Goal: Contribute content: Contribute content

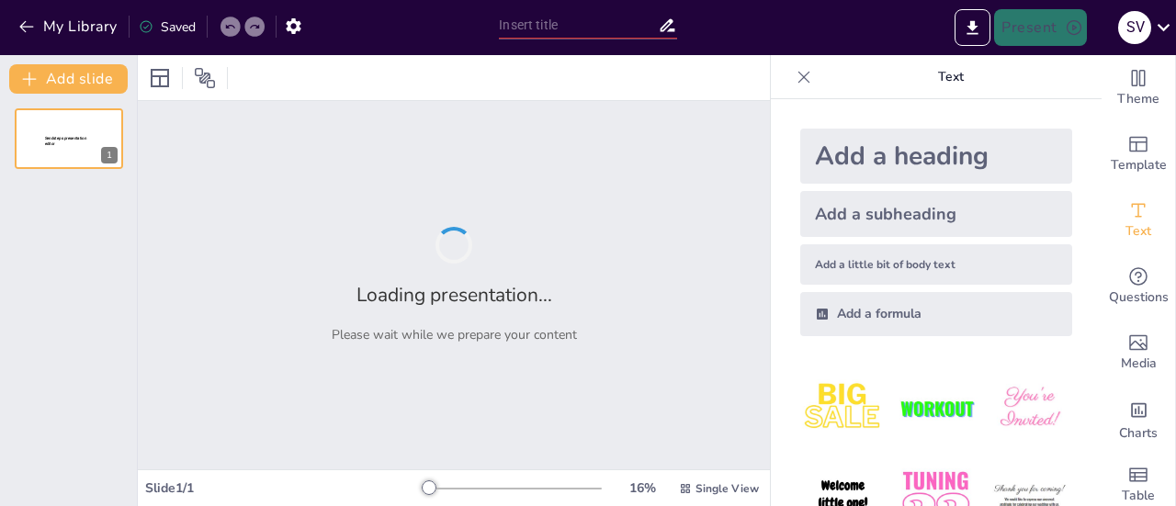
type input "New Sendsteps"
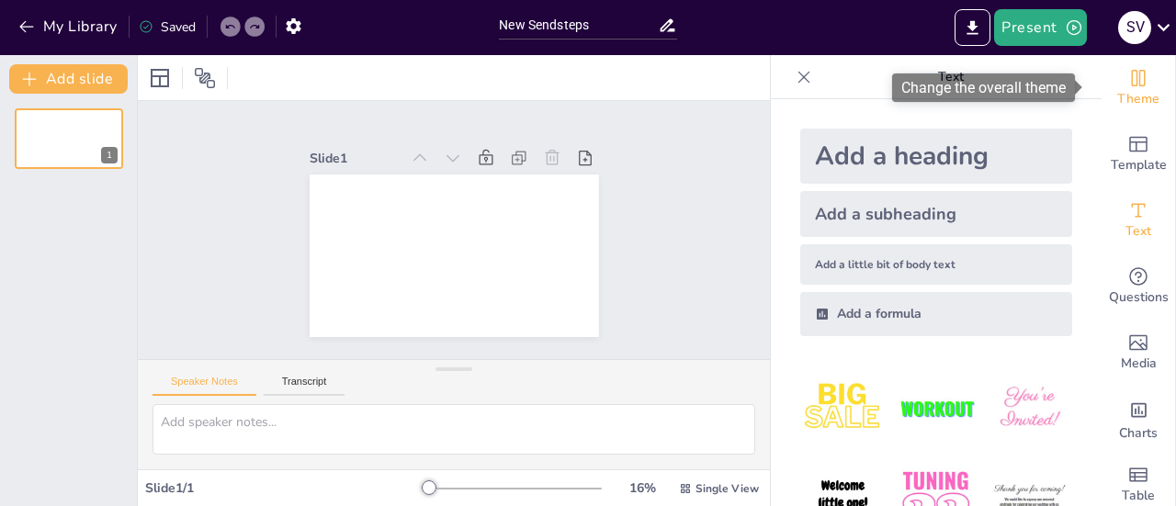
click at [1120, 90] on span "Theme" at bounding box center [1138, 99] width 42 height 20
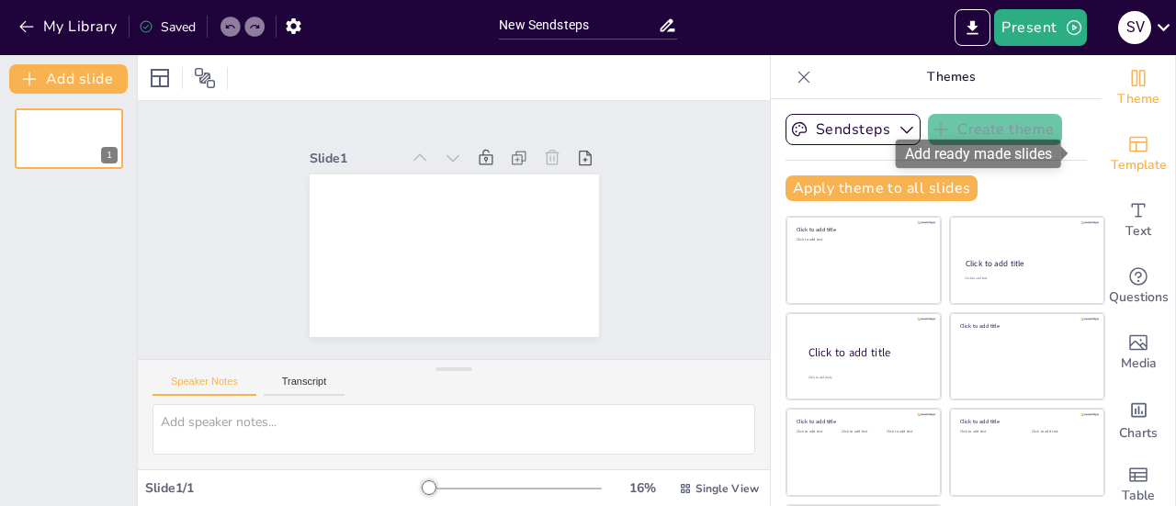
click at [1110, 160] on span "Template" at bounding box center [1138, 165] width 56 height 20
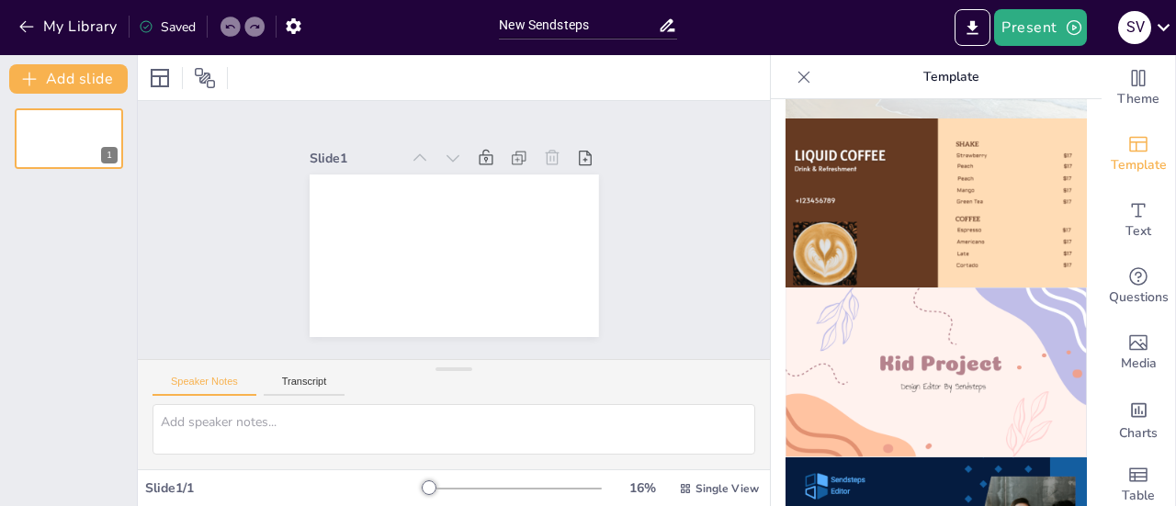
scroll to position [1187, 0]
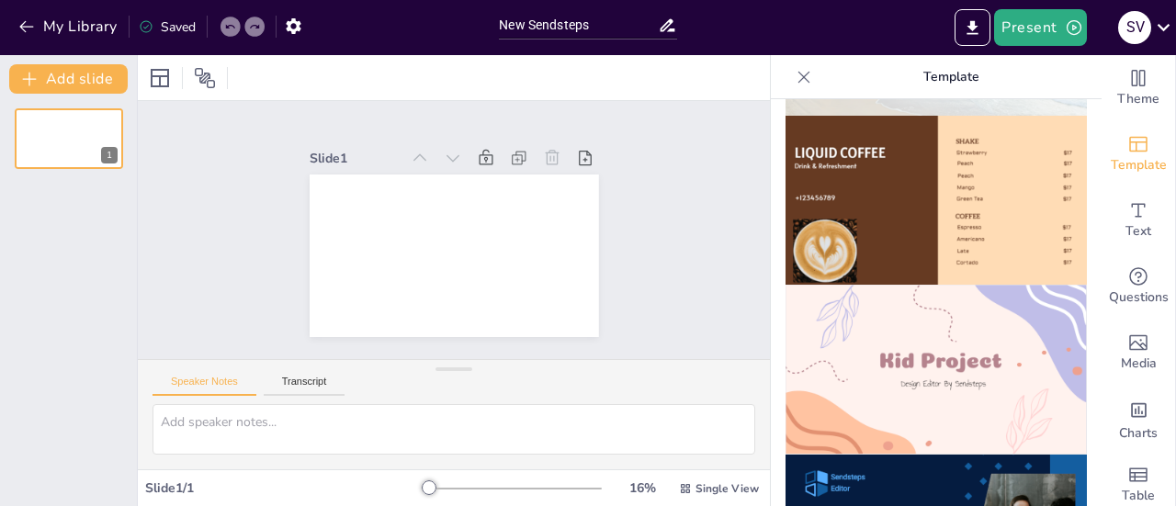
click at [984, 300] on img at bounding box center [935, 370] width 301 height 170
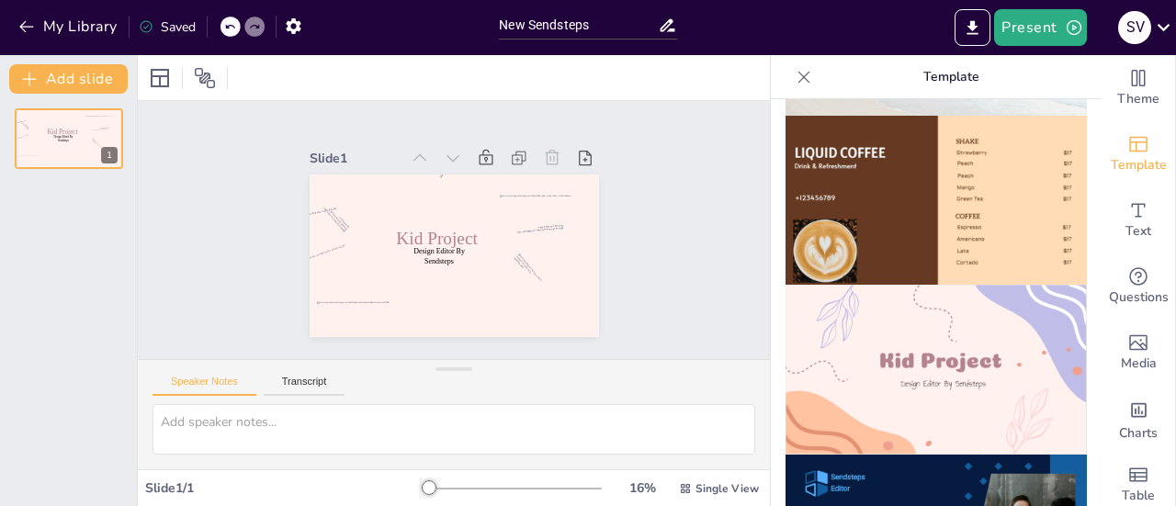
click at [102, 203] on div "Design Editor By Sendsteps Kid Project 1" at bounding box center [68, 300] width 137 height 412
click at [83, 82] on button "Add slide" at bounding box center [68, 78] width 118 height 29
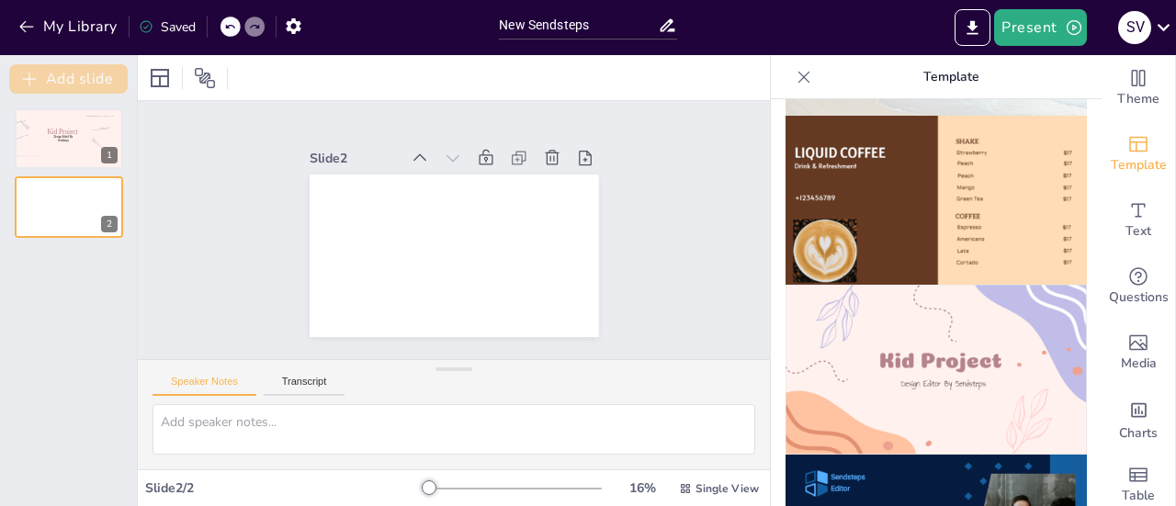
click at [83, 82] on button "Add slide" at bounding box center [68, 78] width 118 height 29
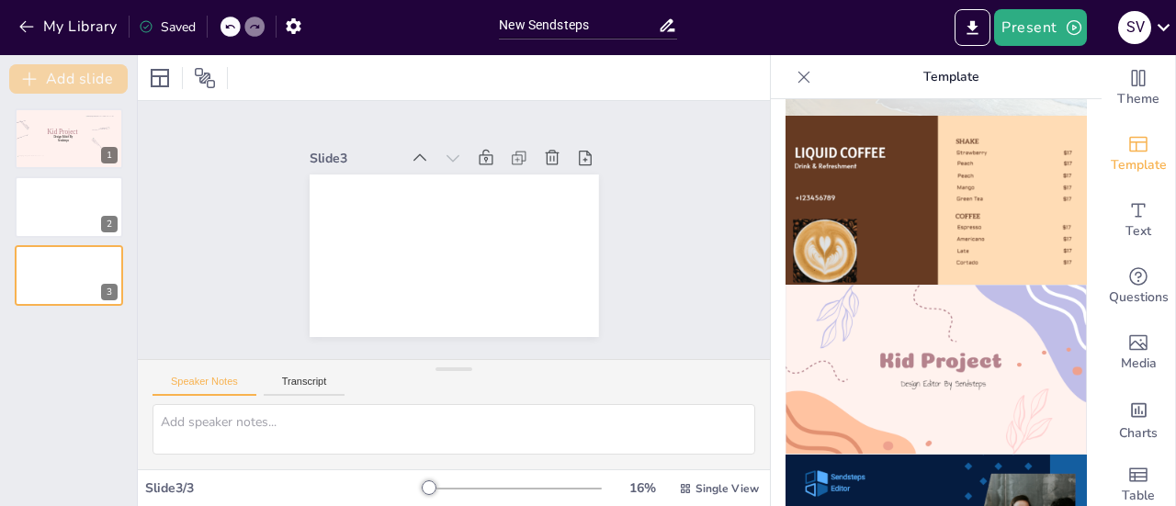
click at [83, 82] on button "Add slide" at bounding box center [68, 78] width 118 height 29
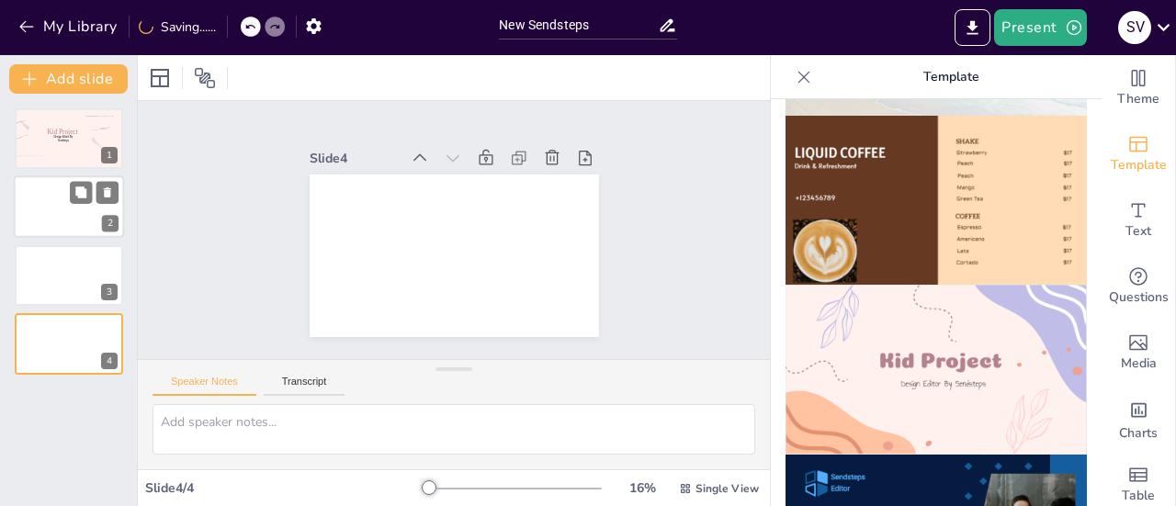
click at [65, 207] on div at bounding box center [69, 207] width 110 height 62
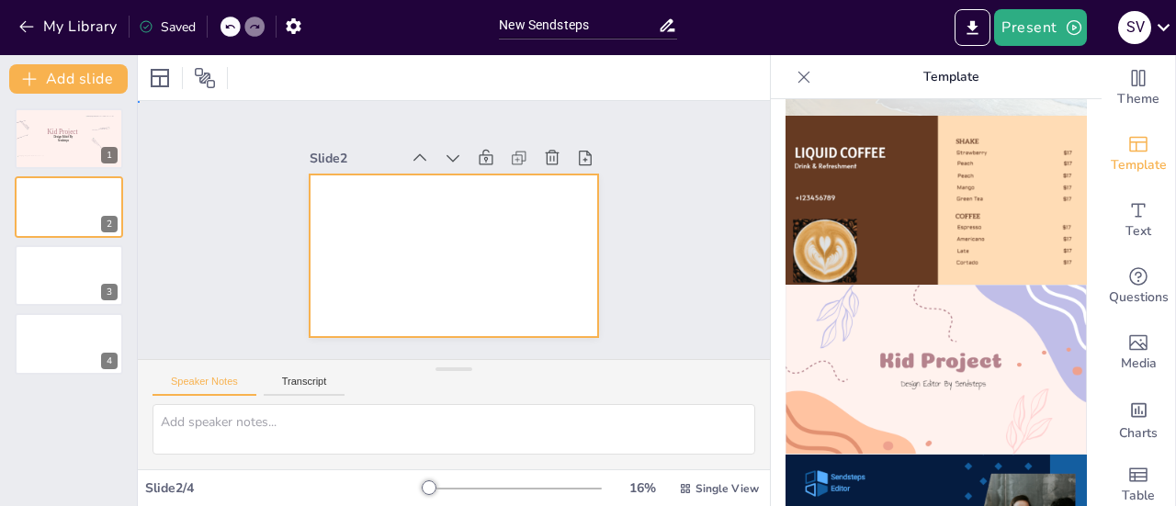
click at [432, 263] on div at bounding box center [448, 256] width 317 height 220
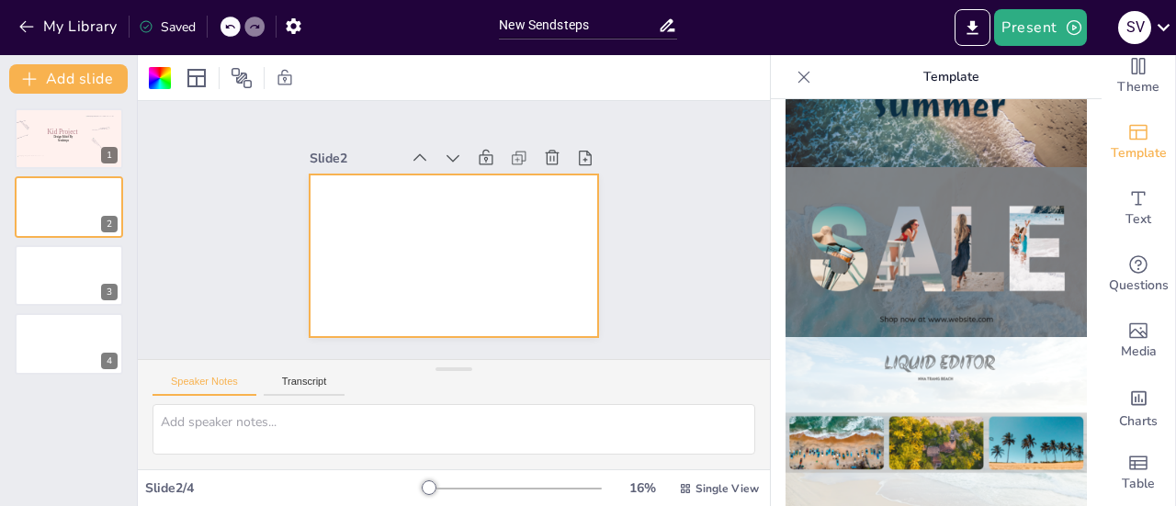
scroll to position [777, 0]
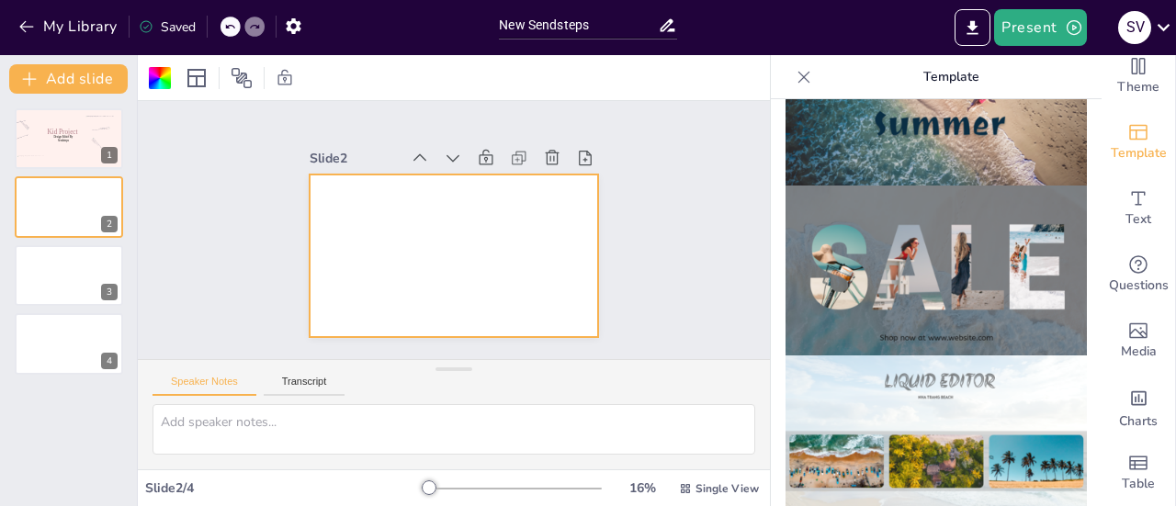
click at [794, 82] on icon at bounding box center [803, 77] width 18 height 18
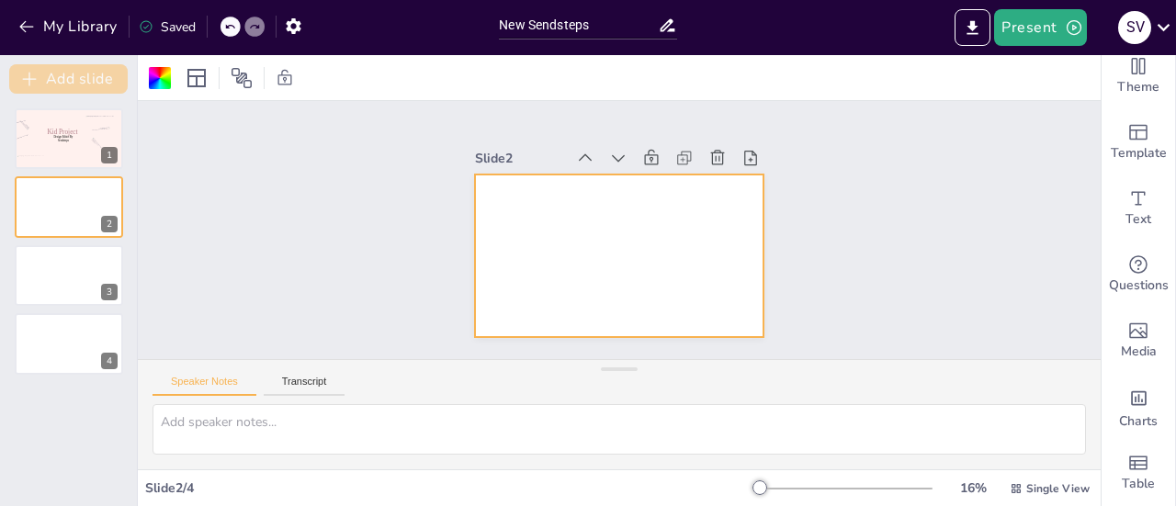
click at [20, 71] on icon "button" at bounding box center [29, 79] width 18 height 18
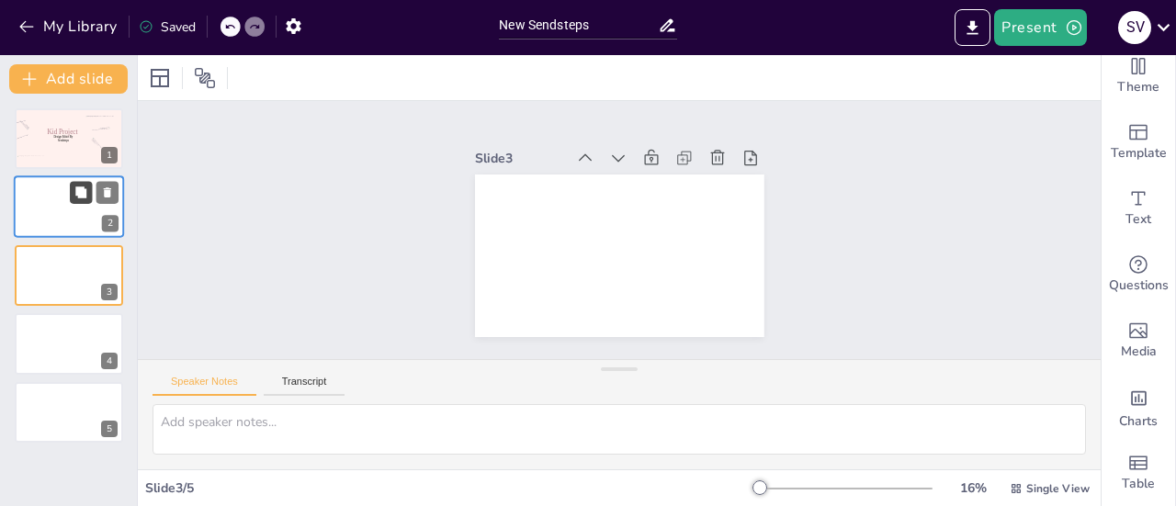
click at [71, 202] on button at bounding box center [81, 193] width 22 height 22
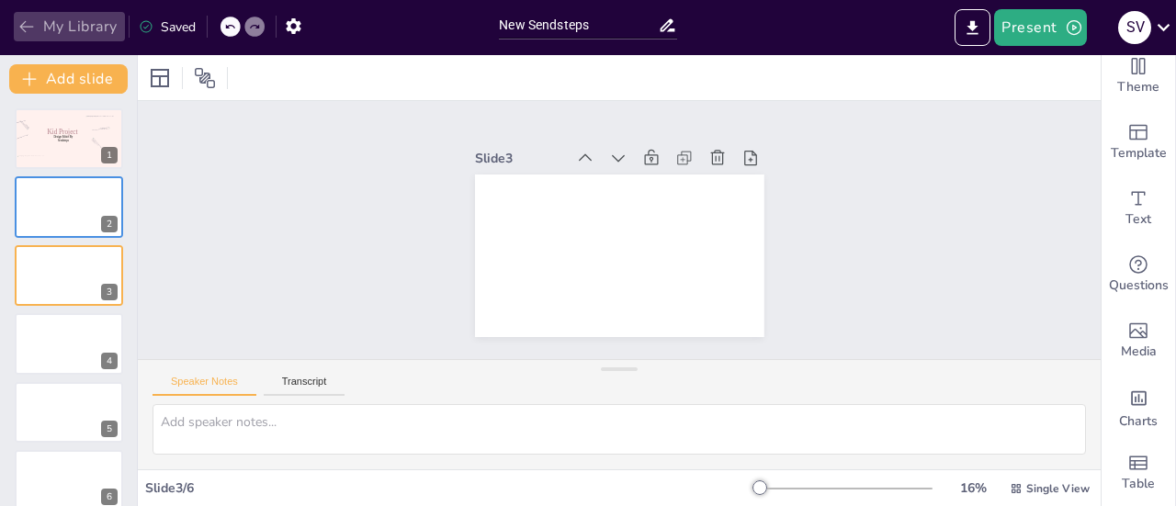
click at [28, 34] on icon "button" at bounding box center [26, 26] width 18 height 18
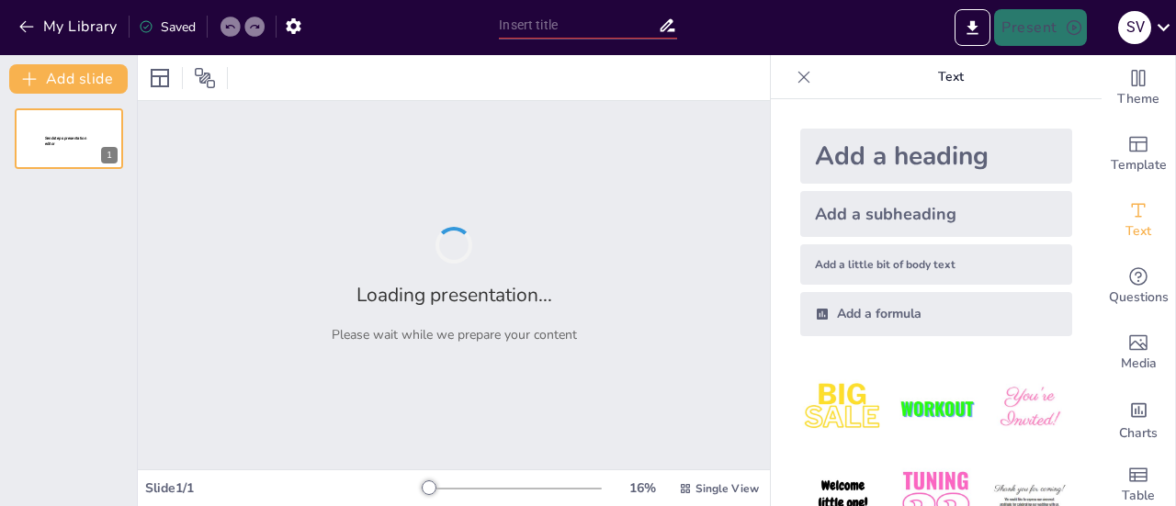
type input "New Sendsteps"
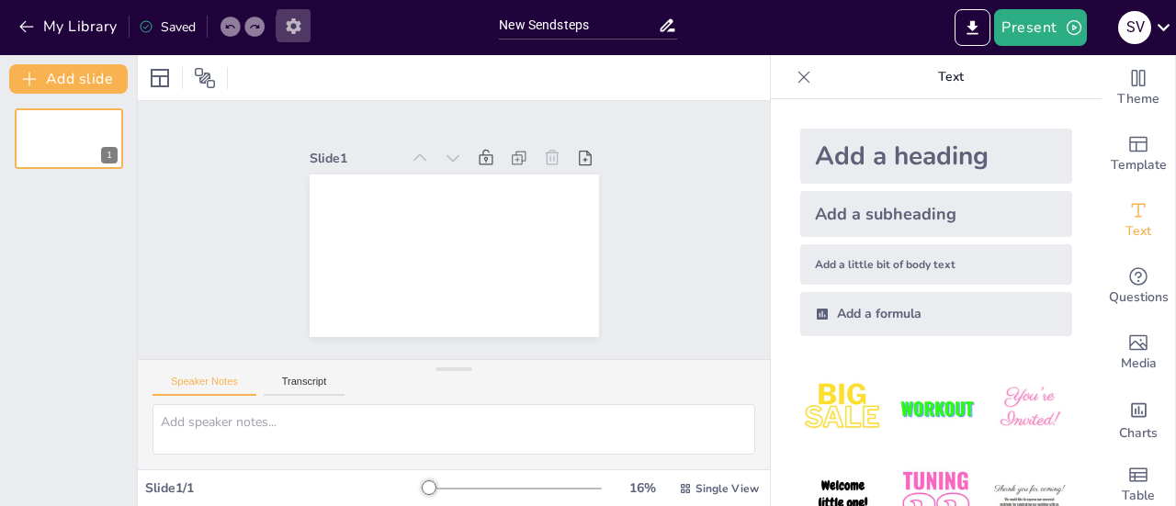
click at [299, 19] on icon "button" at bounding box center [293, 26] width 19 height 19
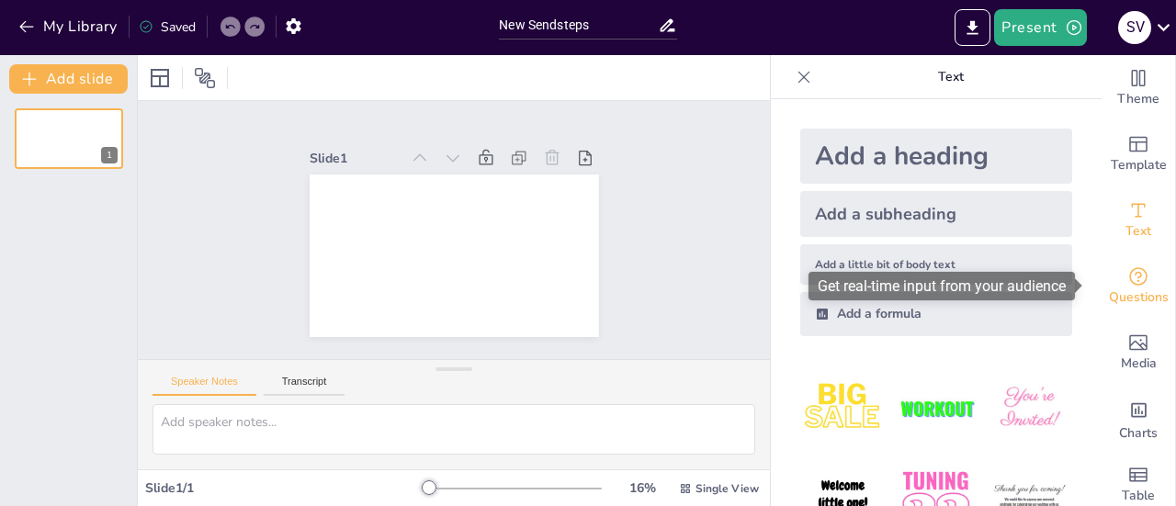
click at [1127, 281] on icon "Get real-time input from your audience" at bounding box center [1138, 276] width 22 height 22
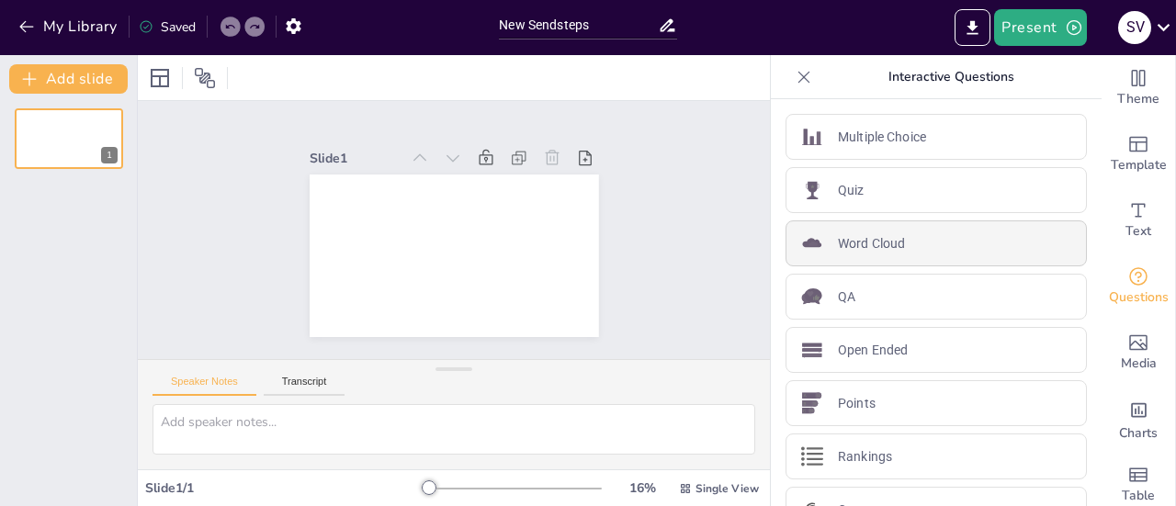
click at [891, 243] on div "Word Cloud" at bounding box center [935, 243] width 301 height 46
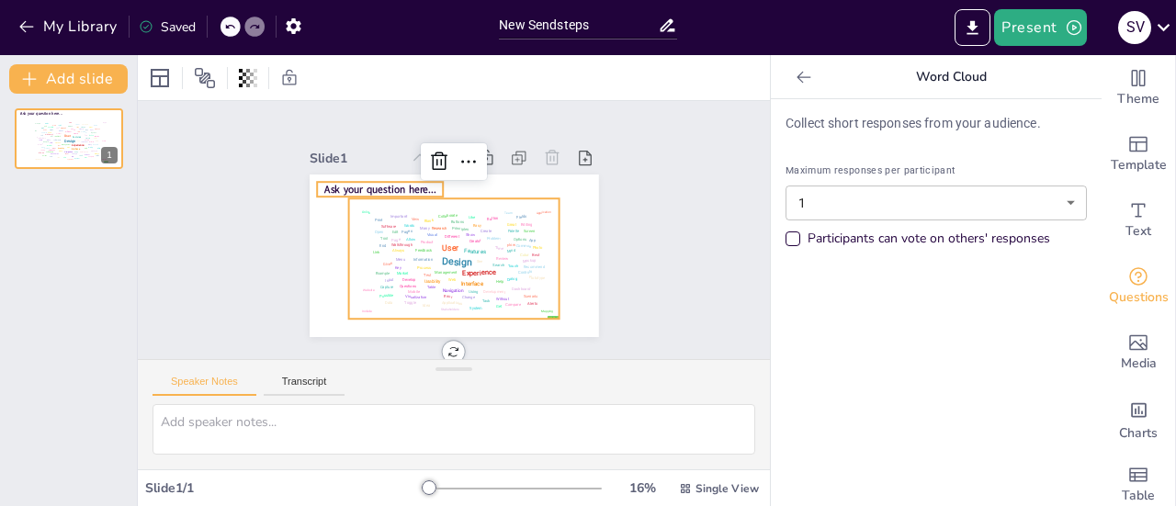
click at [386, 182] on span "Ask your question here..." at bounding box center [379, 189] width 111 height 14
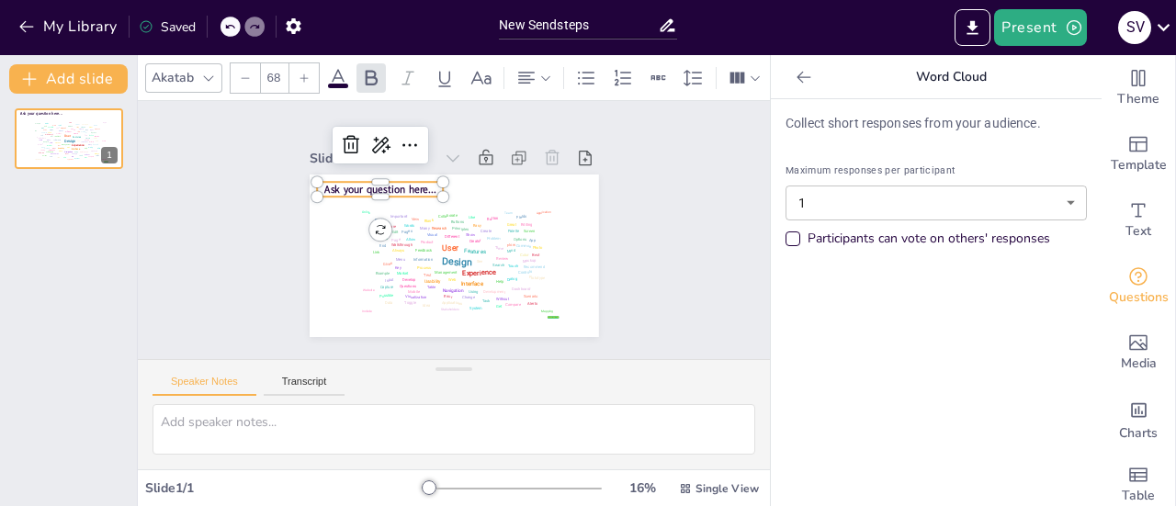
click at [386, 182] on span "Ask your question here..." at bounding box center [379, 189] width 111 height 14
click at [399, 134] on icon at bounding box center [410, 145] width 22 height 22
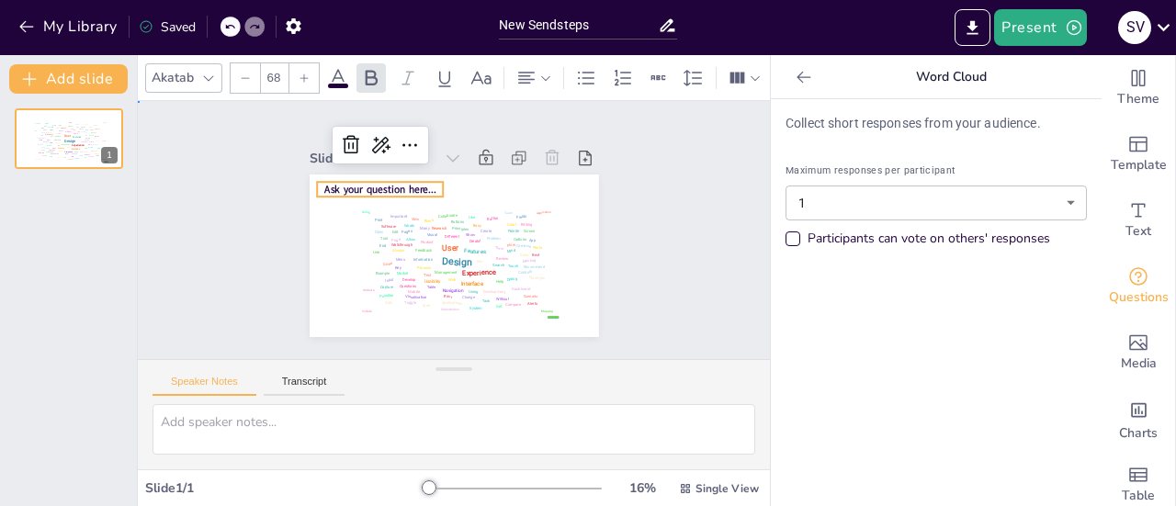
click at [258, 211] on div "Slide 1 false | editor Design User Experience Interface Features Navigation Usa…" at bounding box center [454, 230] width 392 height 214
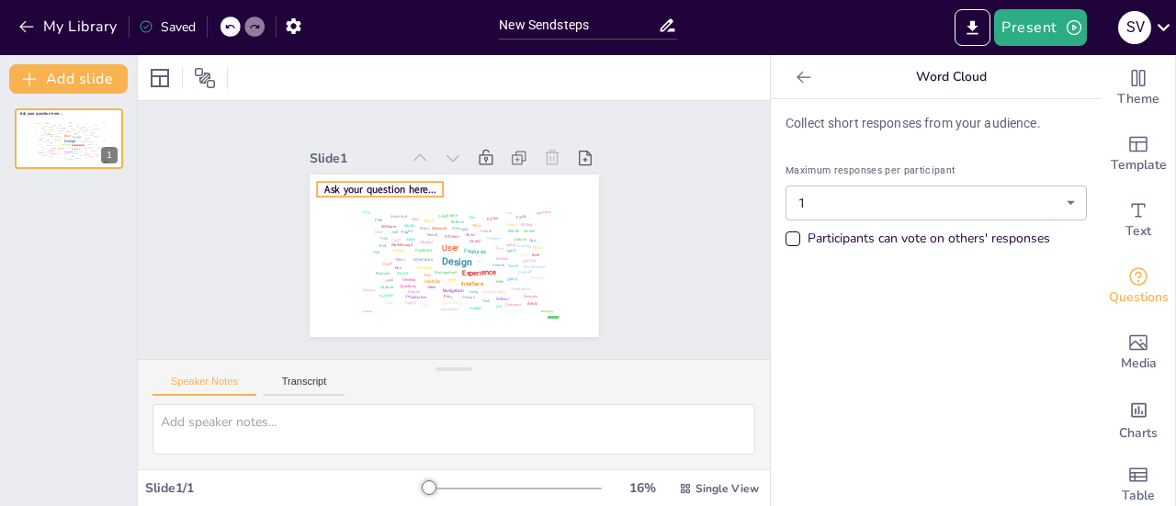
click at [351, 182] on span "Ask your question here..." at bounding box center [379, 189] width 111 height 14
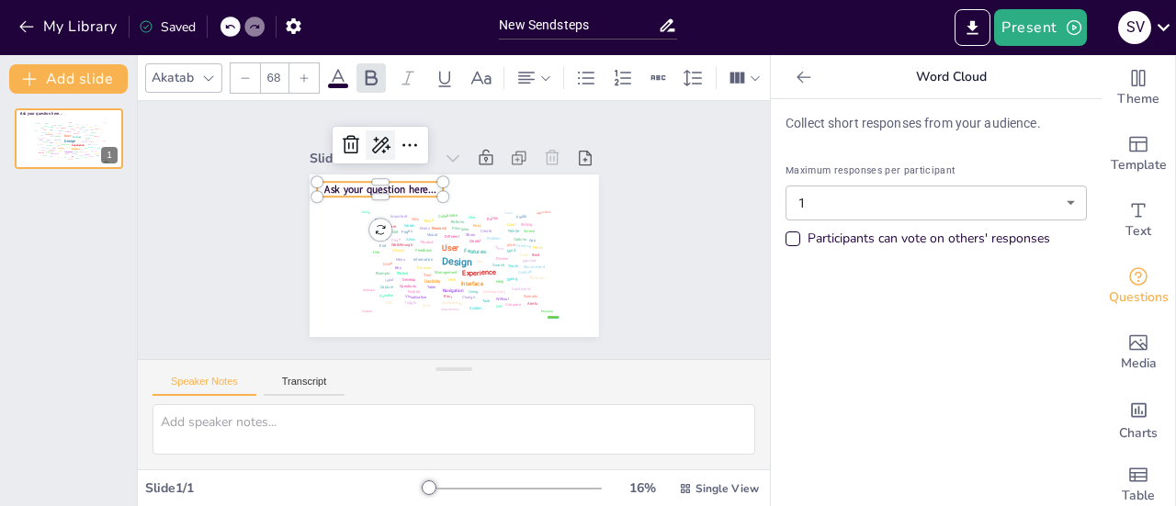
click at [369, 140] on icon at bounding box center [380, 145] width 22 height 22
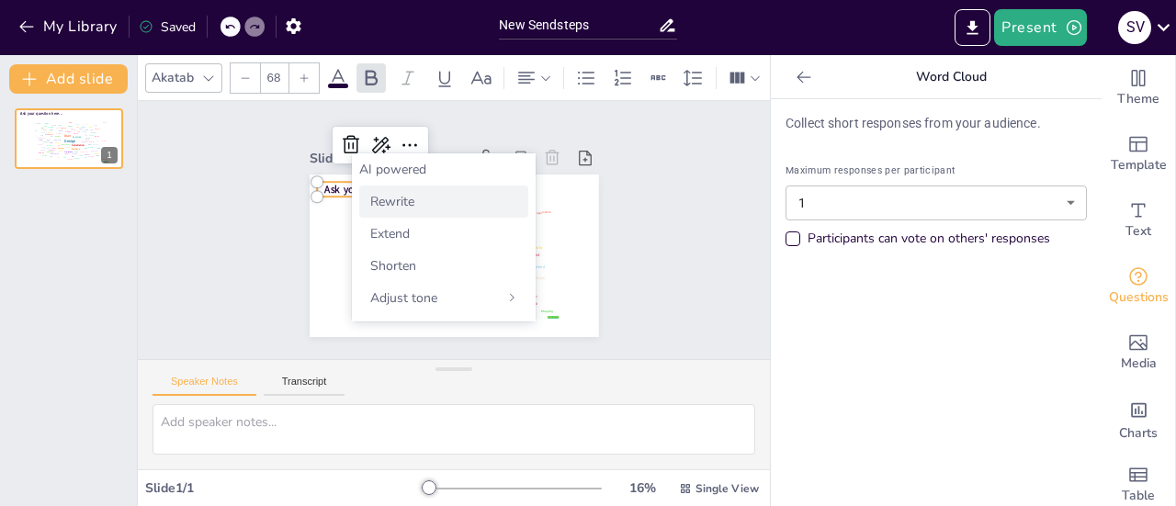
click at [380, 198] on span "Rewrite" at bounding box center [392, 201] width 44 height 17
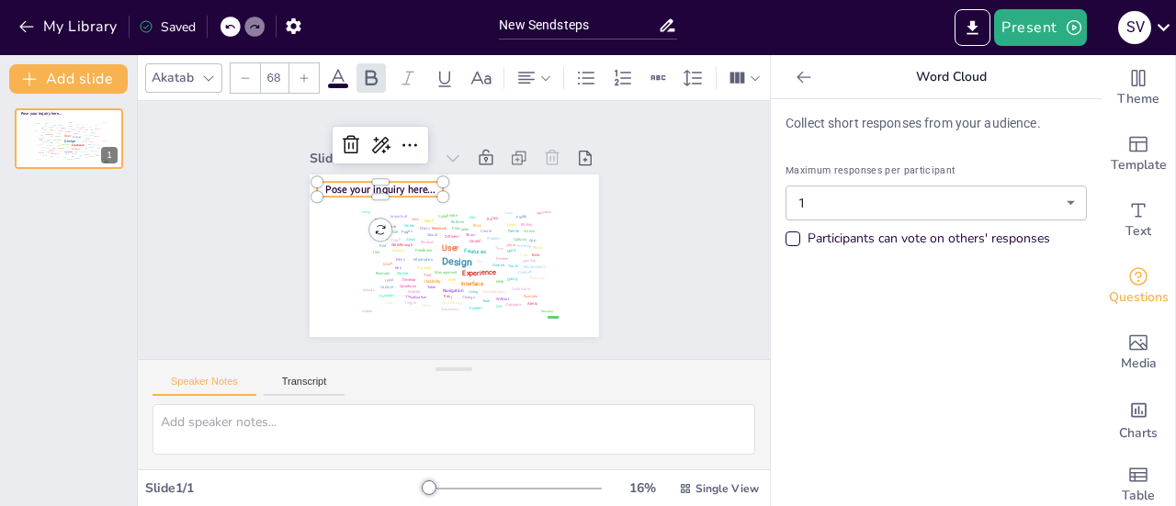
click at [328, 184] on span "Pose your inquiry here..." at bounding box center [379, 189] width 109 height 14
click at [340, 135] on icon at bounding box center [351, 145] width 22 height 22
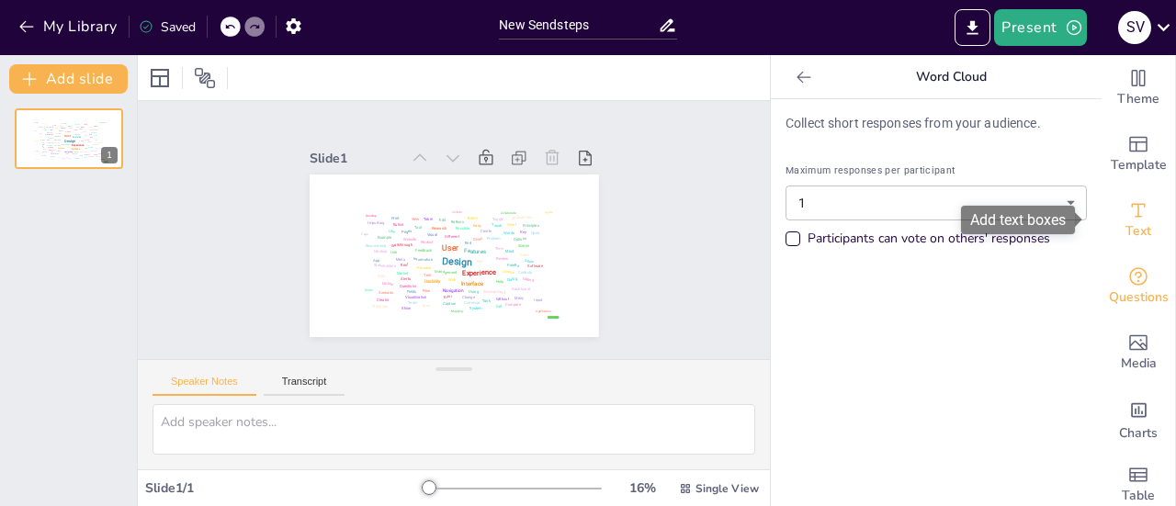
click at [1127, 200] on icon "Add text boxes" at bounding box center [1138, 210] width 22 height 22
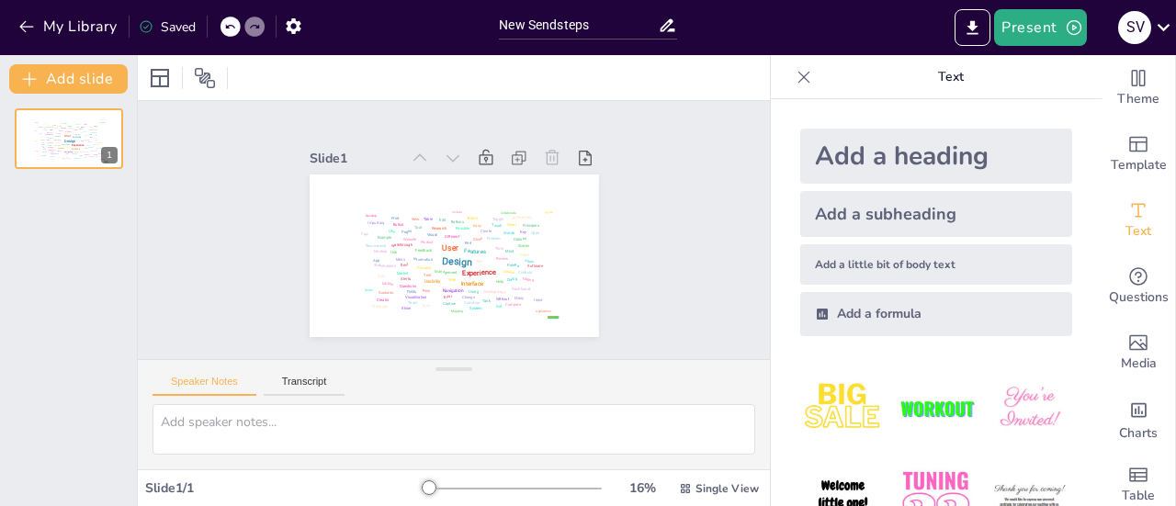
click at [873, 164] on div "Add a heading" at bounding box center [936, 156] width 272 height 55
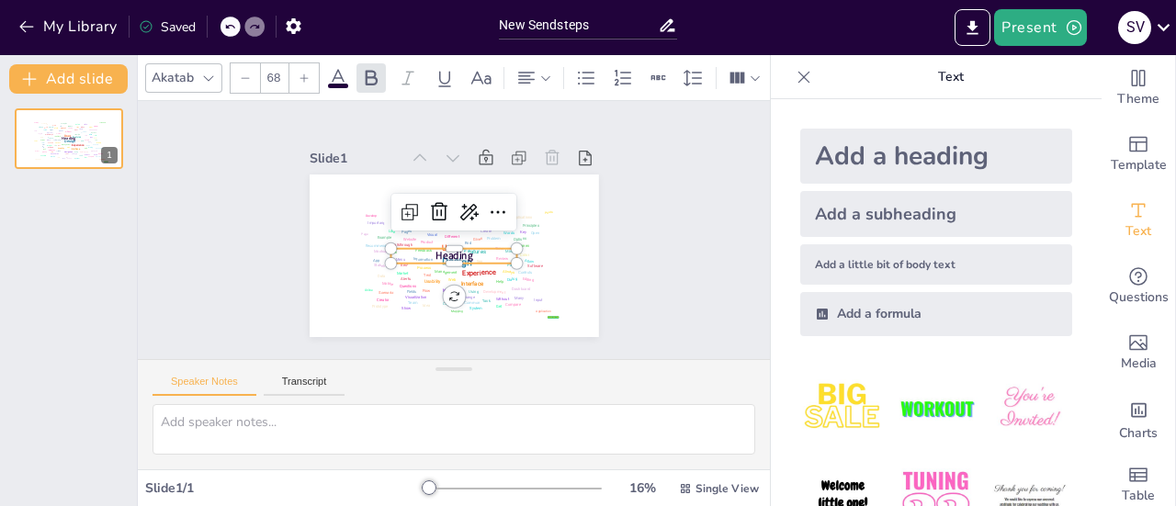
click at [455, 251] on span "Heading" at bounding box center [453, 256] width 37 height 14
click at [455, 249] on span "Heading" at bounding box center [453, 256] width 37 height 14
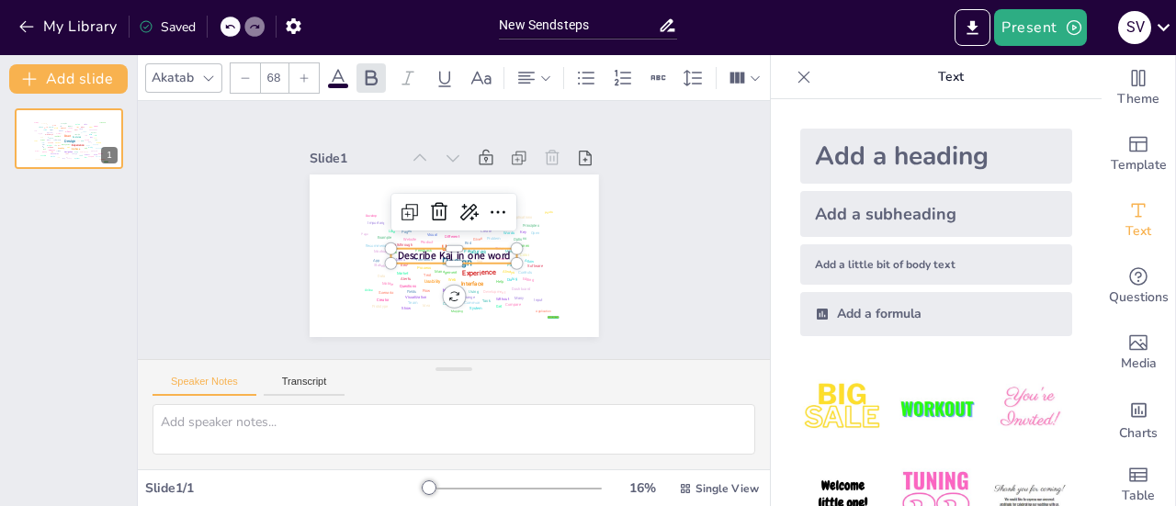
click at [661, 271] on div "Slide 1 false | editor Design User Experience Interface Features Navigation Usa…" at bounding box center [454, 230] width 632 height 258
click at [485, 249] on span "Describe Kaj in one word" at bounding box center [453, 256] width 113 height 14
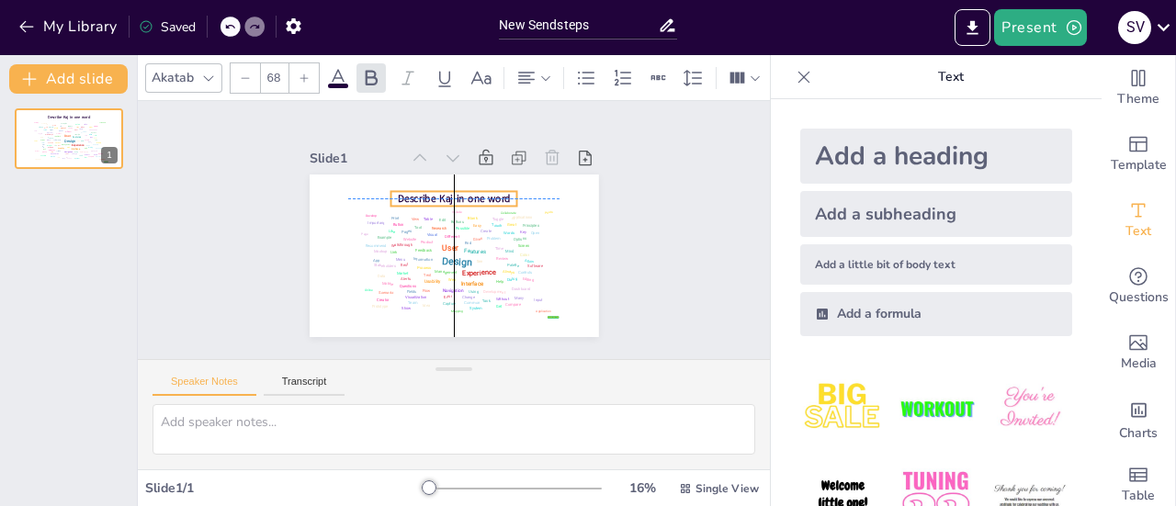
drag, startPoint x: 456, startPoint y: 254, endPoint x: 453, endPoint y: 192, distance: 62.5
click at [453, 192] on span "Describe Kaj in one word" at bounding box center [453, 199] width 113 height 14
click at [663, 287] on div "Slide 1 false | editor Design User Experience Interface Features Navigation Usa…" at bounding box center [454, 230] width 632 height 258
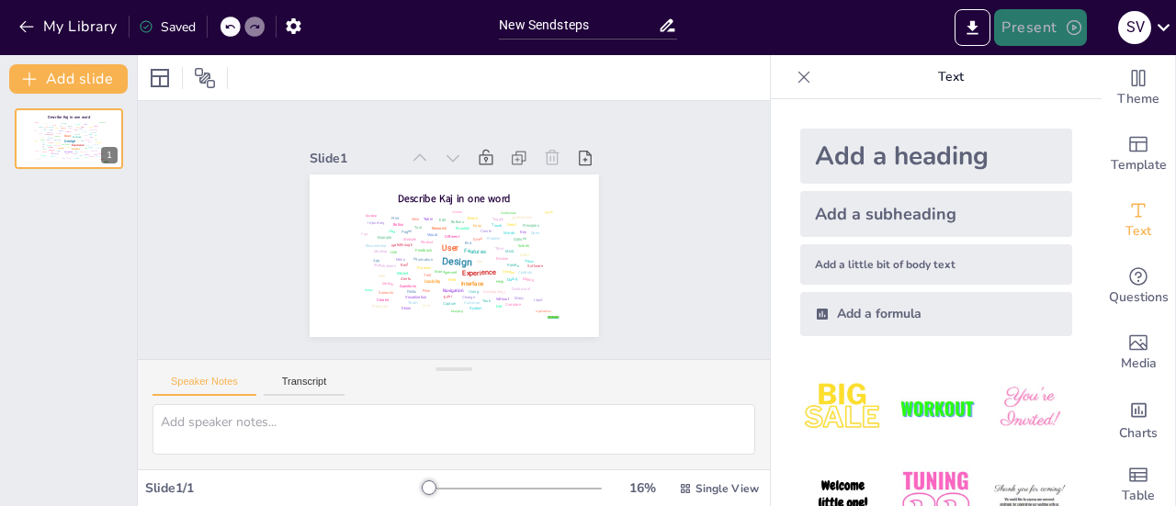
click at [1065, 31] on icon "button" at bounding box center [1073, 27] width 18 height 18
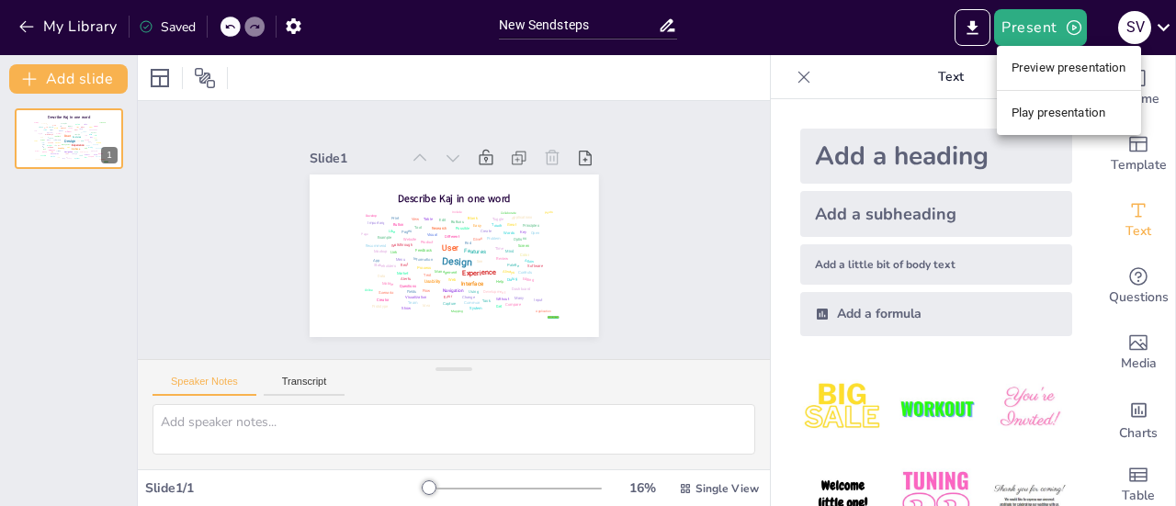
click at [1051, 76] on li "Preview presentation" at bounding box center [1068, 67] width 144 height 29
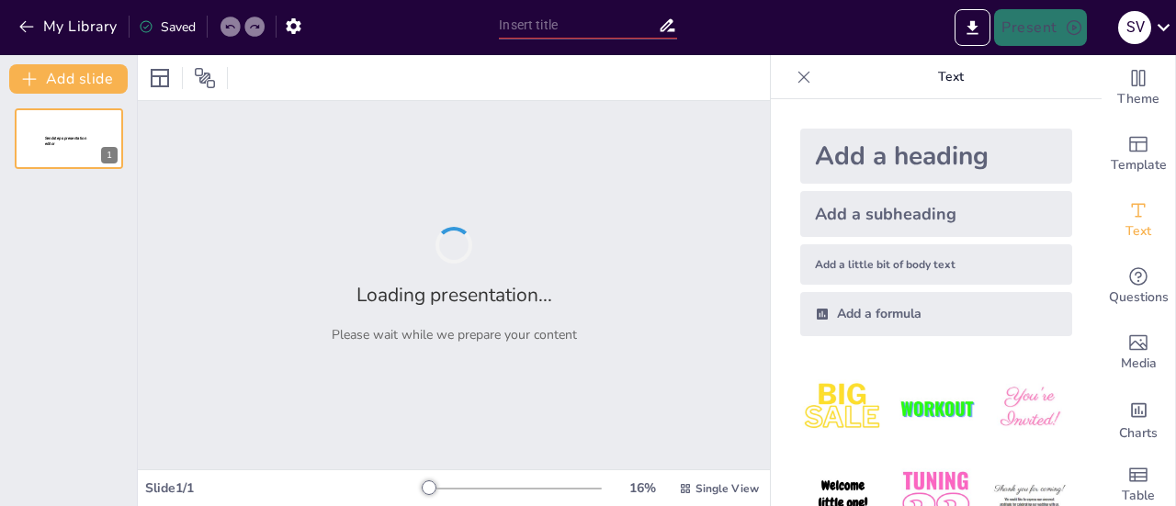
type input "New Sendsteps"
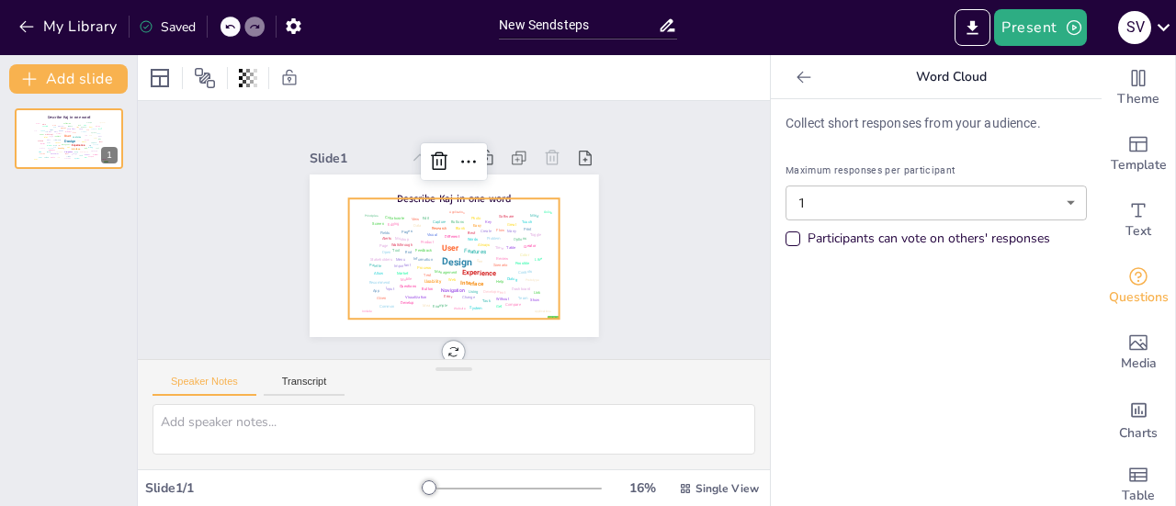
click at [428, 282] on div "Navigation" at bounding box center [417, 277] width 22 height 17
click at [1068, 16] on button "Present" at bounding box center [1040, 27] width 92 height 37
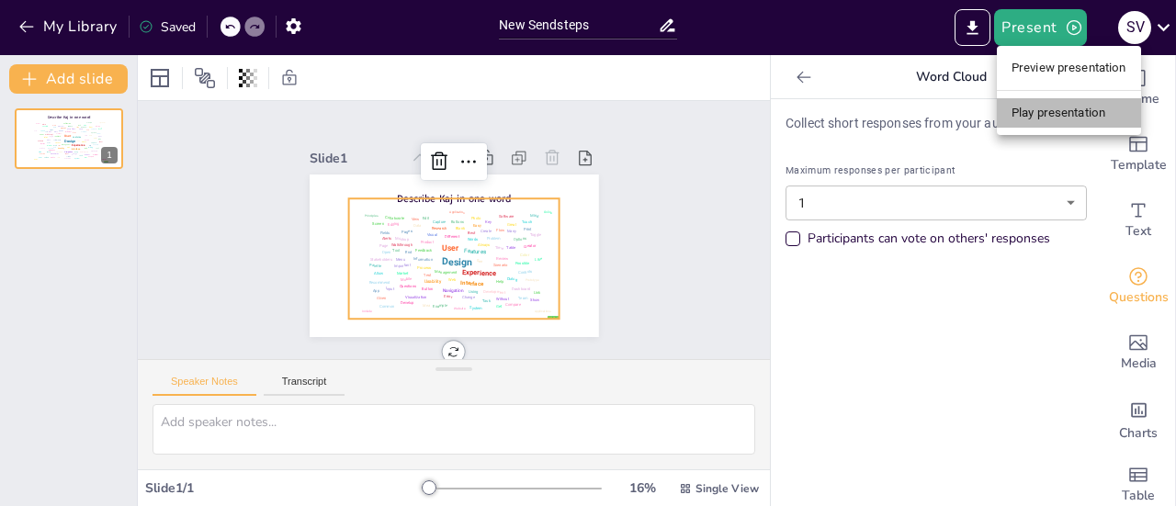
click at [1040, 111] on li "Play presentation" at bounding box center [1068, 112] width 144 height 29
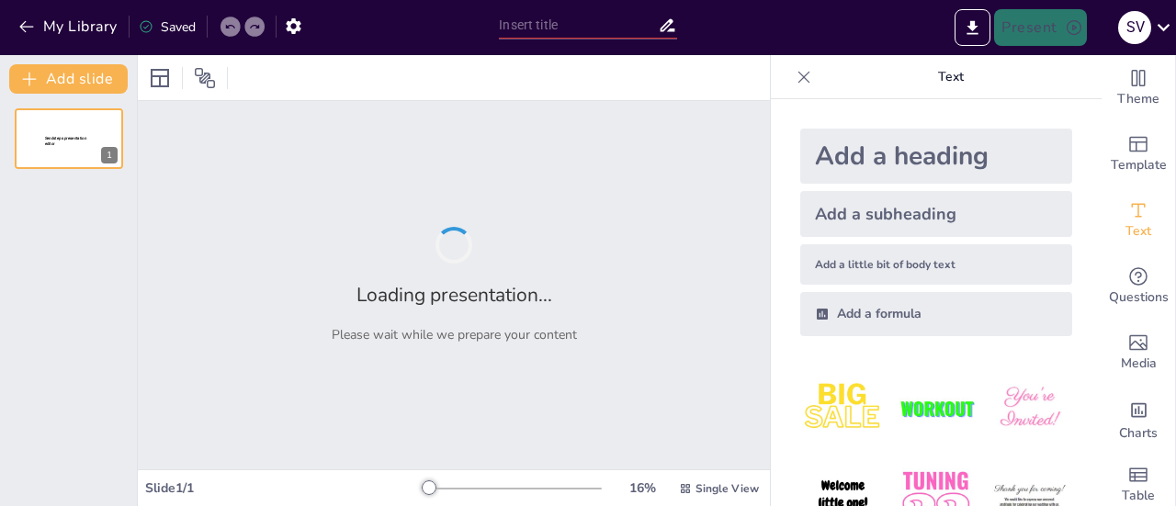
type input "New Sendsteps"
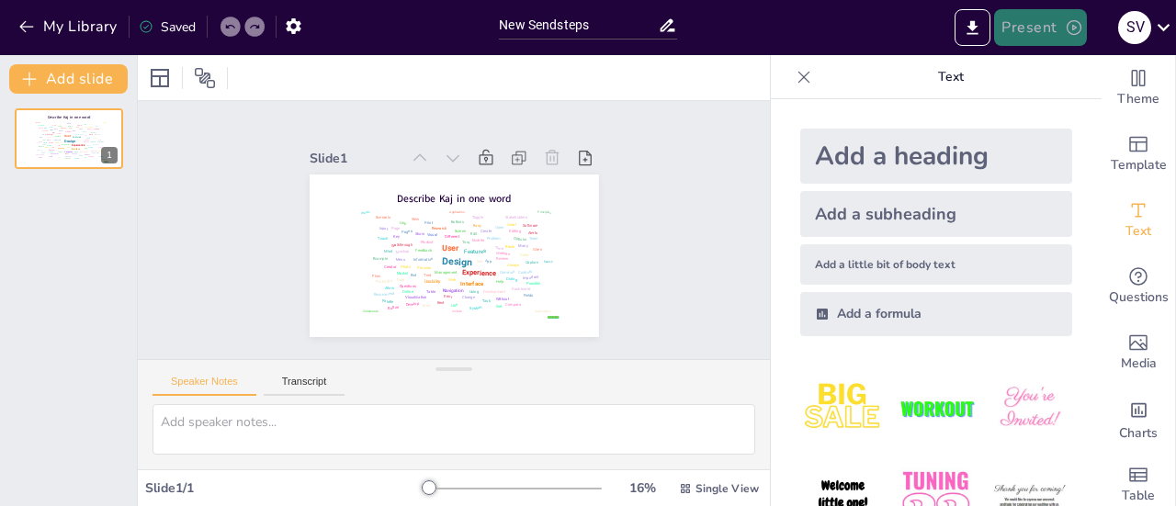
click at [1027, 27] on button "Present" at bounding box center [1040, 27] width 92 height 37
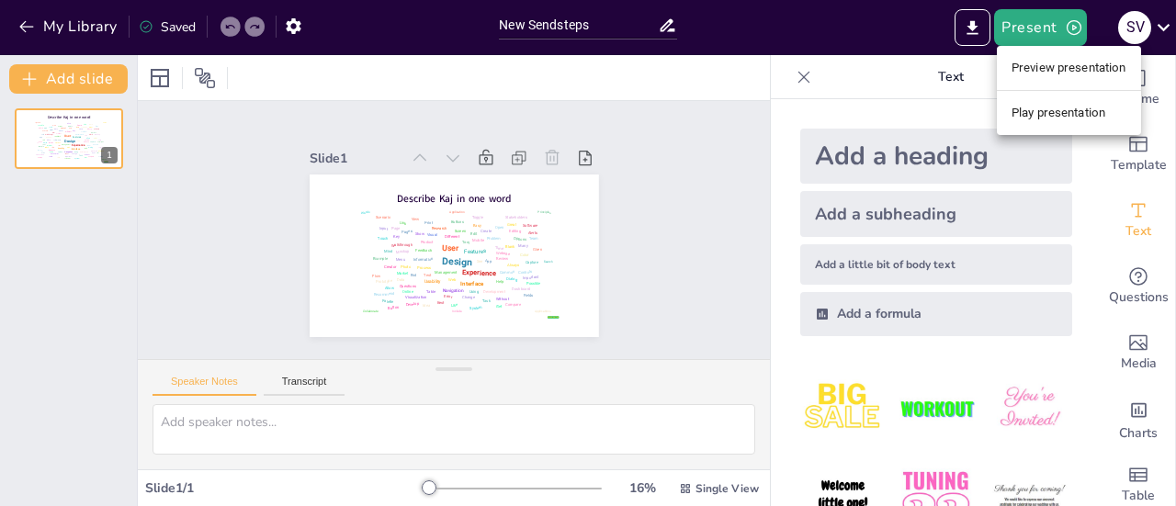
click at [1034, 60] on li "Preview presentation" at bounding box center [1068, 67] width 144 height 29
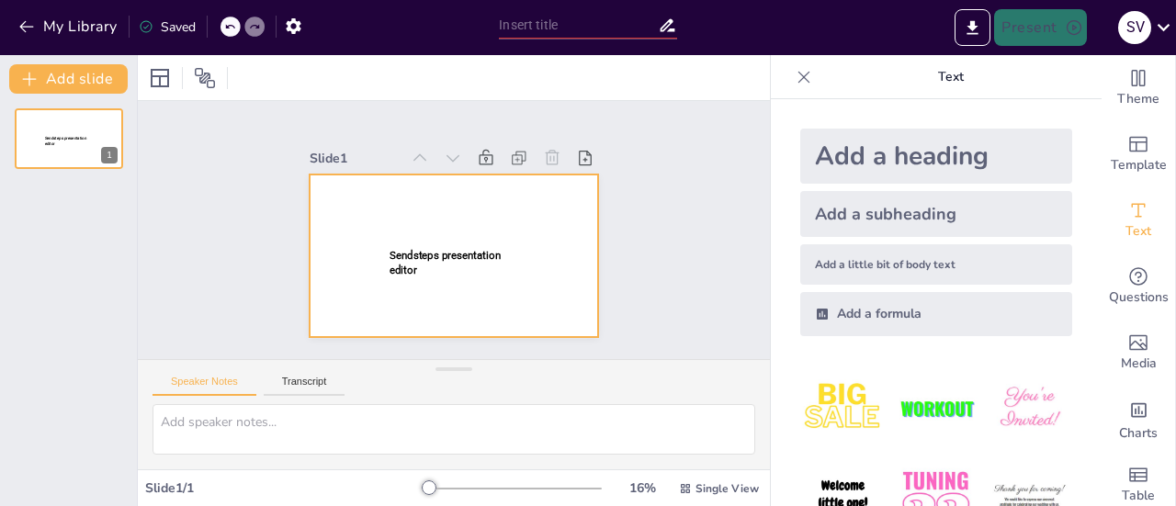
type input "New Sendsteps"
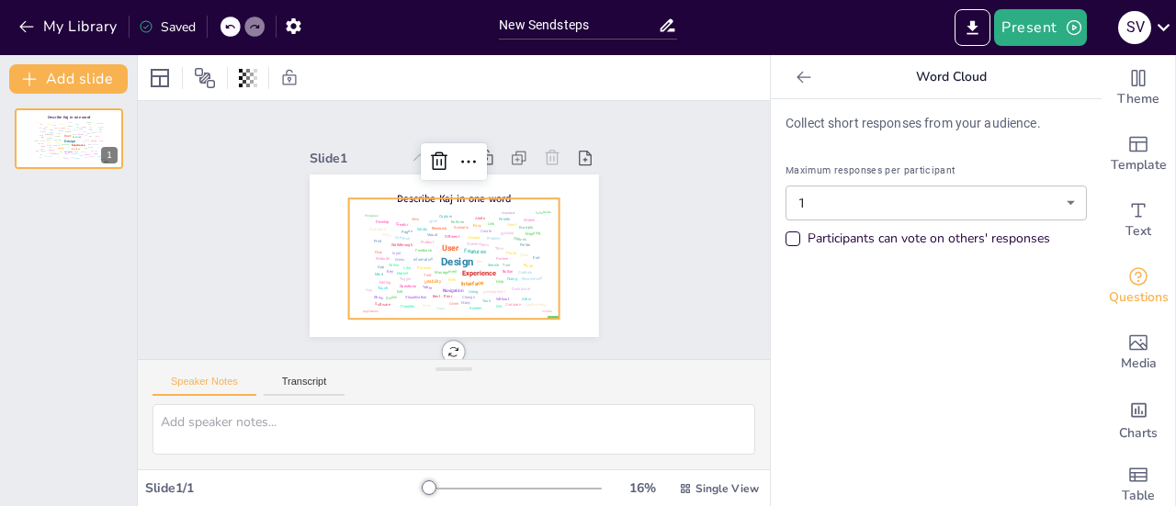
click at [444, 258] on div "Design" at bounding box center [456, 261] width 33 height 13
click at [84, 218] on div "false | editor Design User Experience Interface Features Navigation Usability T…" at bounding box center [68, 300] width 137 height 412
click at [84, 217] on div "false | editor Design User Experience Interface Features Navigation Usability T…" at bounding box center [68, 300] width 137 height 412
click at [90, 78] on button "Add slide" at bounding box center [68, 78] width 118 height 29
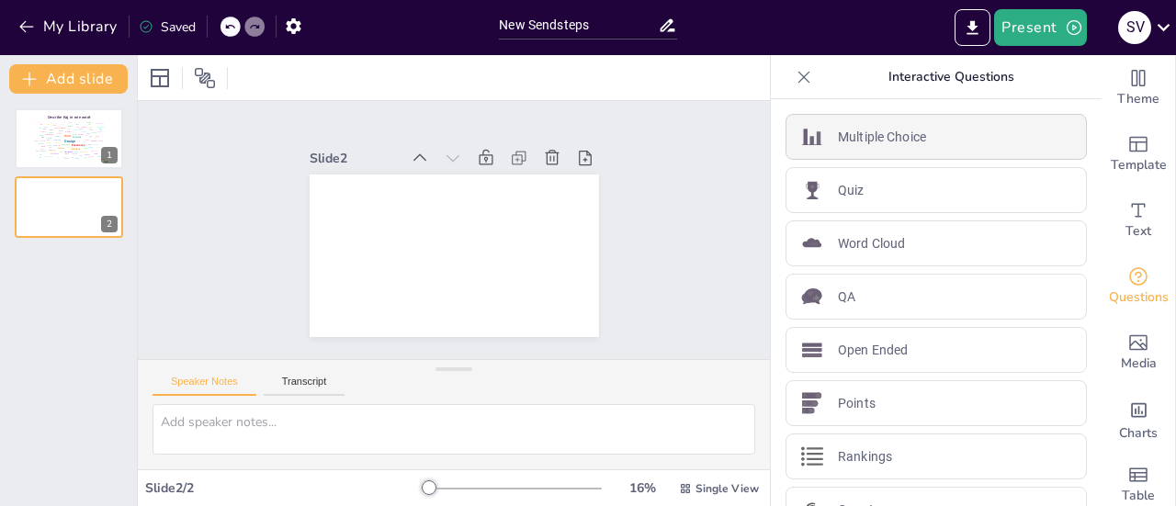
click at [856, 144] on p "Multiple Choice" at bounding box center [882, 137] width 88 height 19
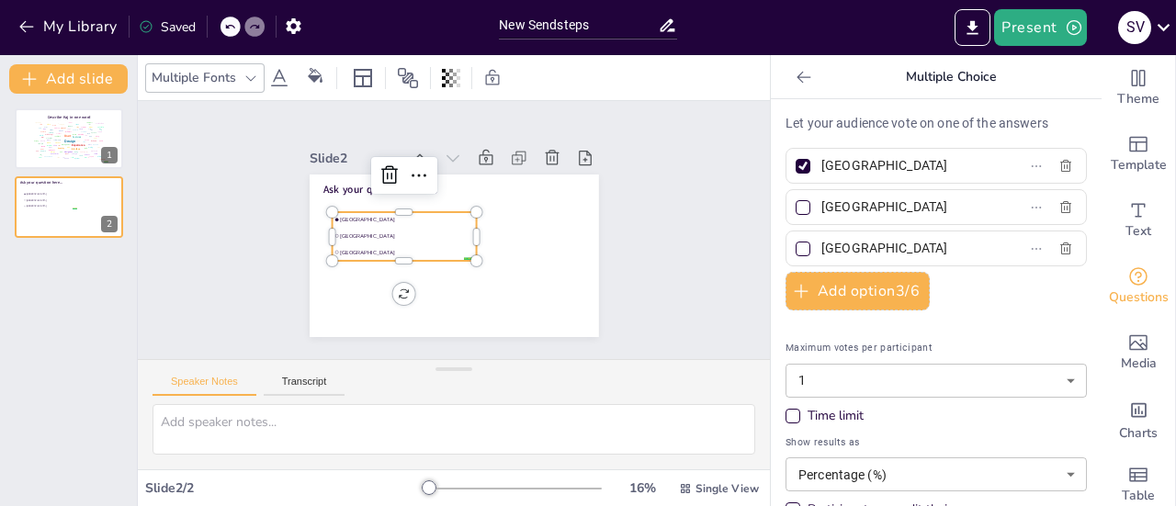
click at [366, 232] on span "[GEOGRAPHIC_DATA]" at bounding box center [407, 235] width 134 height 7
click at [343, 220] on li "[GEOGRAPHIC_DATA]" at bounding box center [404, 219] width 144 height 15
click at [343, 220] on li "Amsterdam" at bounding box center [404, 219] width 144 height 15
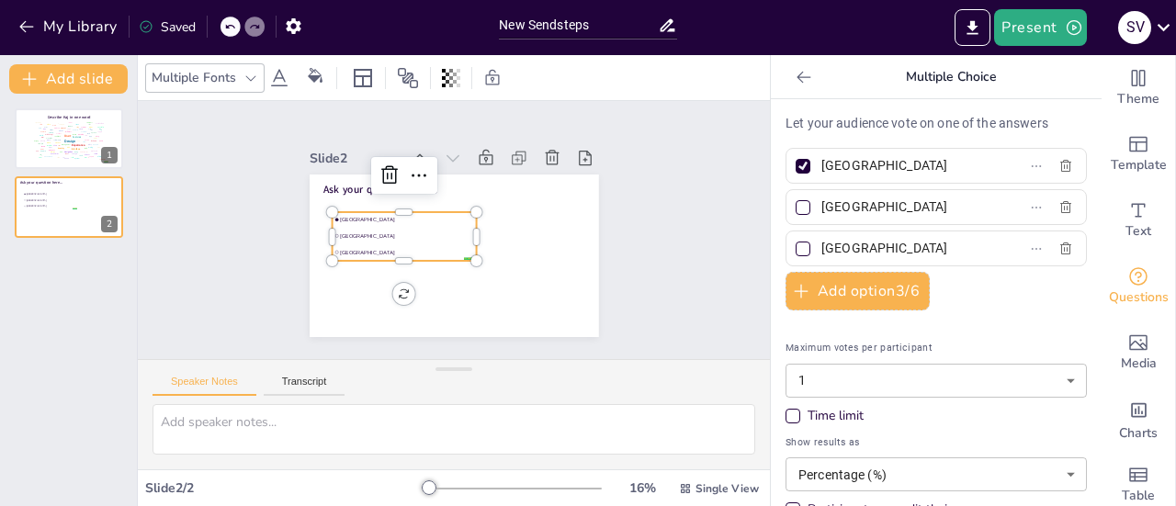
click at [343, 220] on li "Amsterdam" at bounding box center [404, 219] width 144 height 15
click at [924, 159] on input "Amsterdam" at bounding box center [906, 165] width 171 height 27
type input "A"
click at [915, 123] on p "Let your audience vote on one of the answers" at bounding box center [935, 123] width 301 height 19
click at [886, 159] on input "text" at bounding box center [906, 165] width 171 height 27
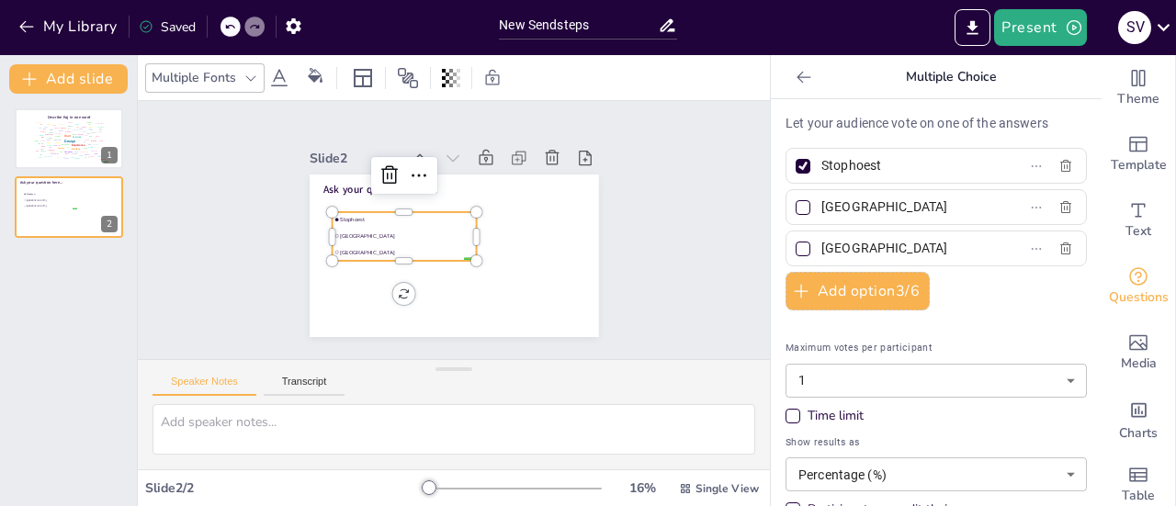
type input "Stophoest"
click at [795, 164] on div at bounding box center [802, 166] width 15 height 15
click at [821, 164] on input "Stophoest" at bounding box center [906, 165] width 171 height 27
checkbox input "false"
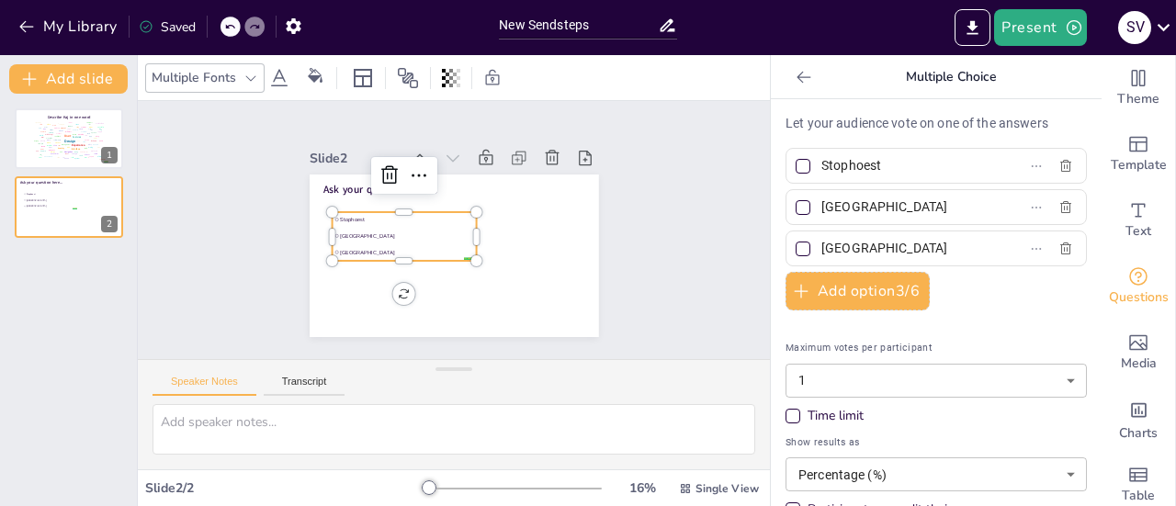
click at [834, 196] on input "Rotterdam" at bounding box center [906, 207] width 171 height 27
type input "Limoncello"
click at [836, 239] on input "The Hague" at bounding box center [906, 248] width 171 height 27
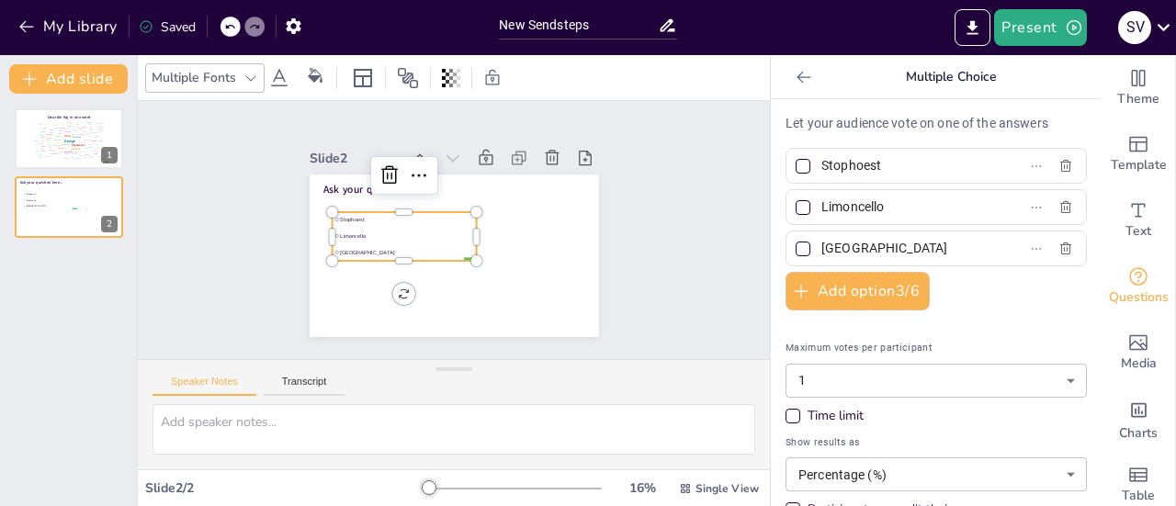
click at [836, 239] on input "The Hague" at bounding box center [906, 248] width 171 height 27
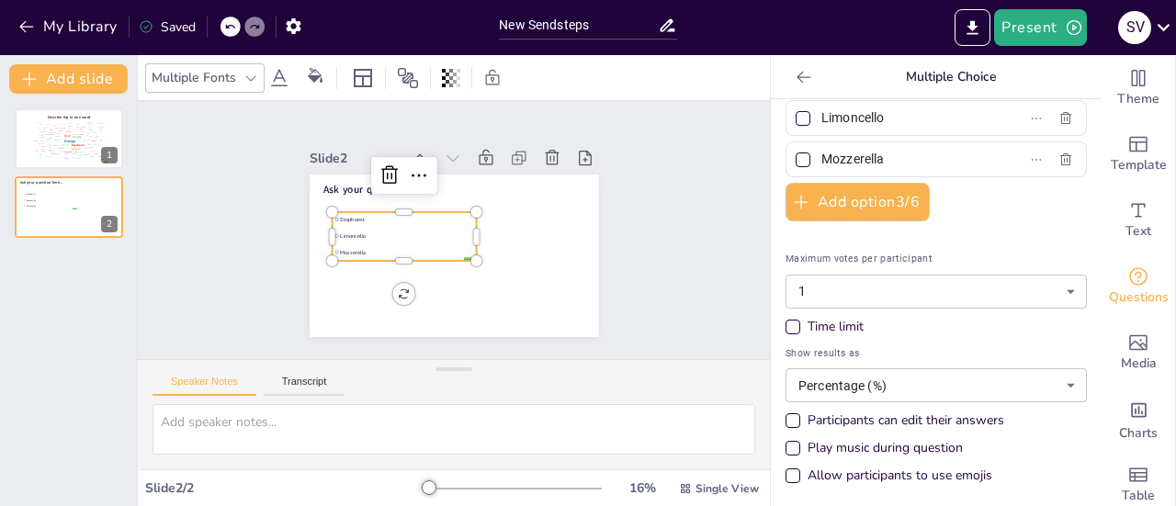
type input "Mozzerella"
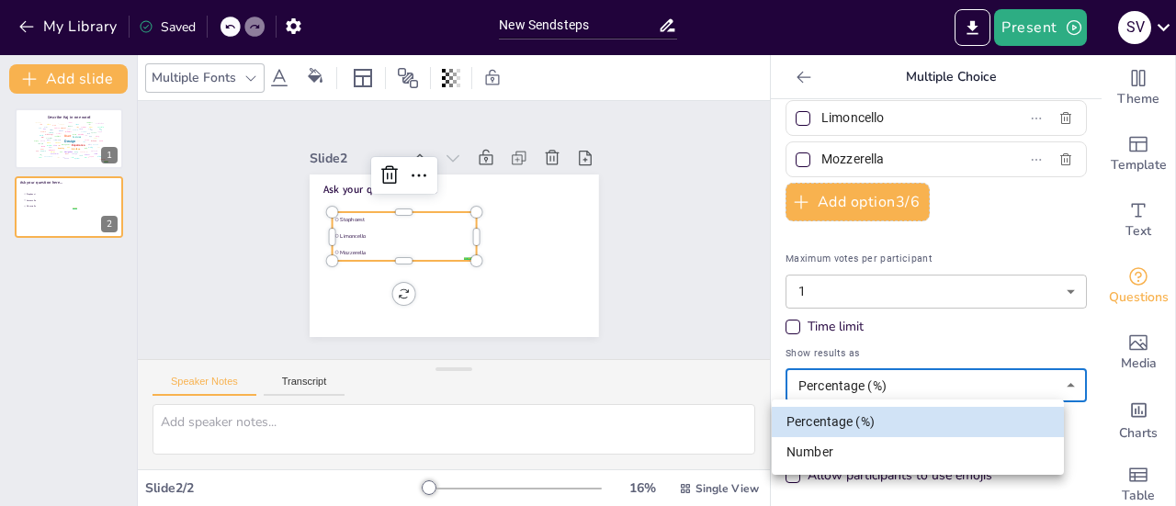
click at [900, 381] on body "My Library Saved New Sendsteps Present S v Document fonts Akatab Recently used …" at bounding box center [588, 253] width 1176 height 506
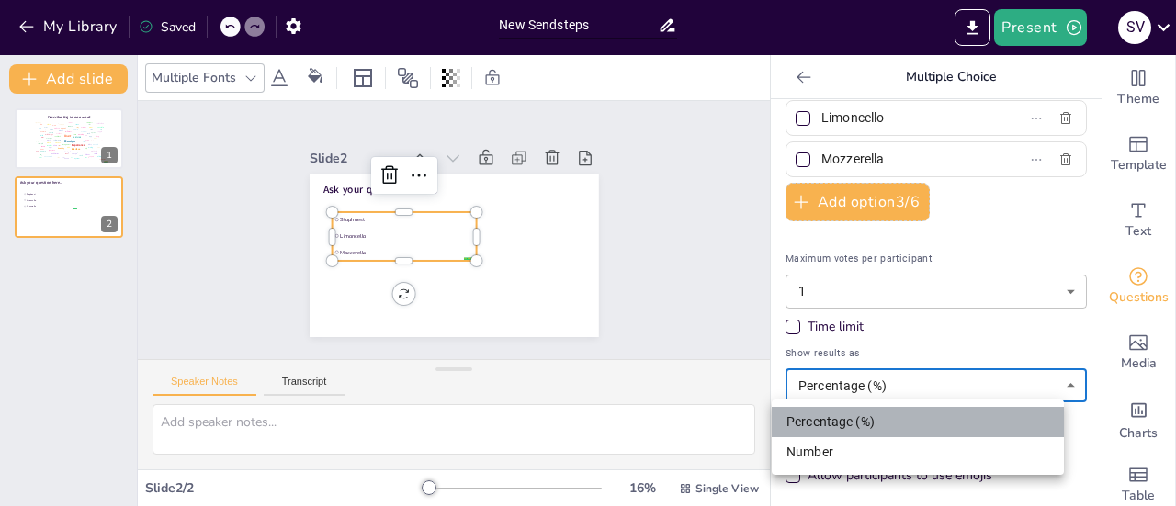
click at [873, 423] on li "Percentage (%)" at bounding box center [917, 422] width 292 height 30
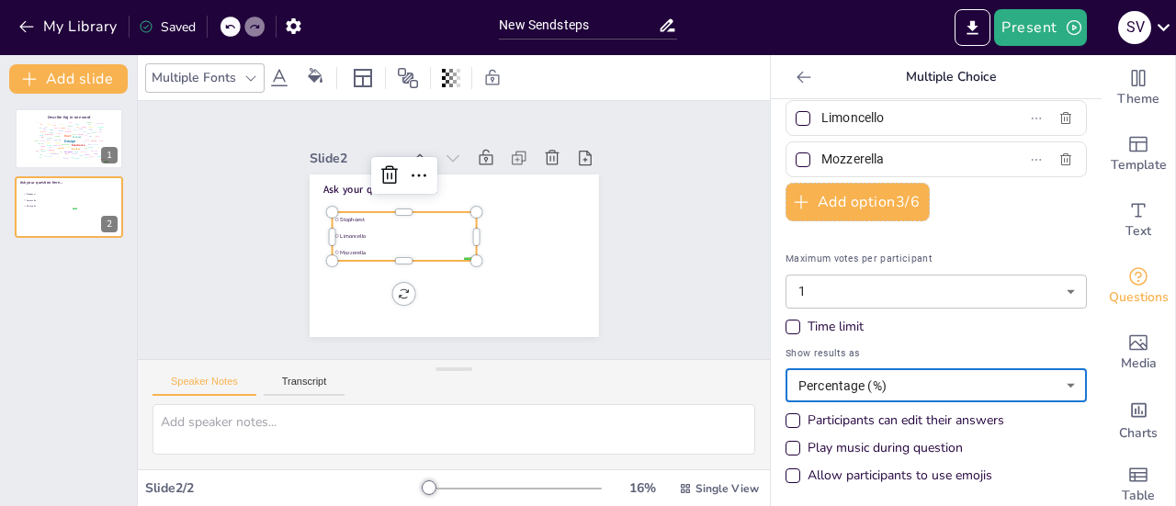
scroll to position [0, 0]
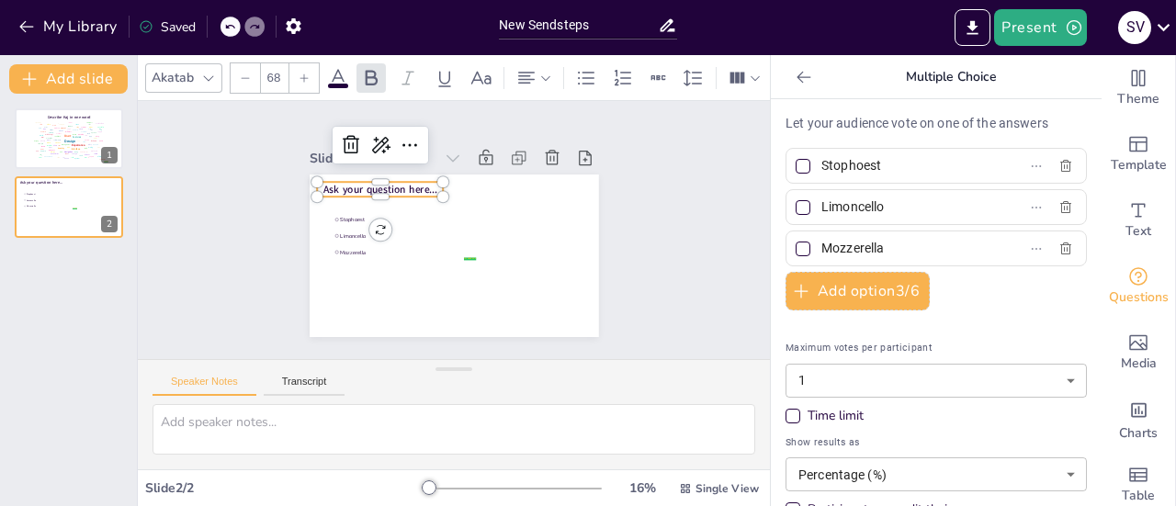
click at [334, 184] on span "Ask your question here..." at bounding box center [380, 189] width 114 height 14
click at [374, 174] on div at bounding box center [380, 174] width 127 height 15
click at [384, 185] on span "Ask your question here..." at bounding box center [380, 189] width 114 height 14
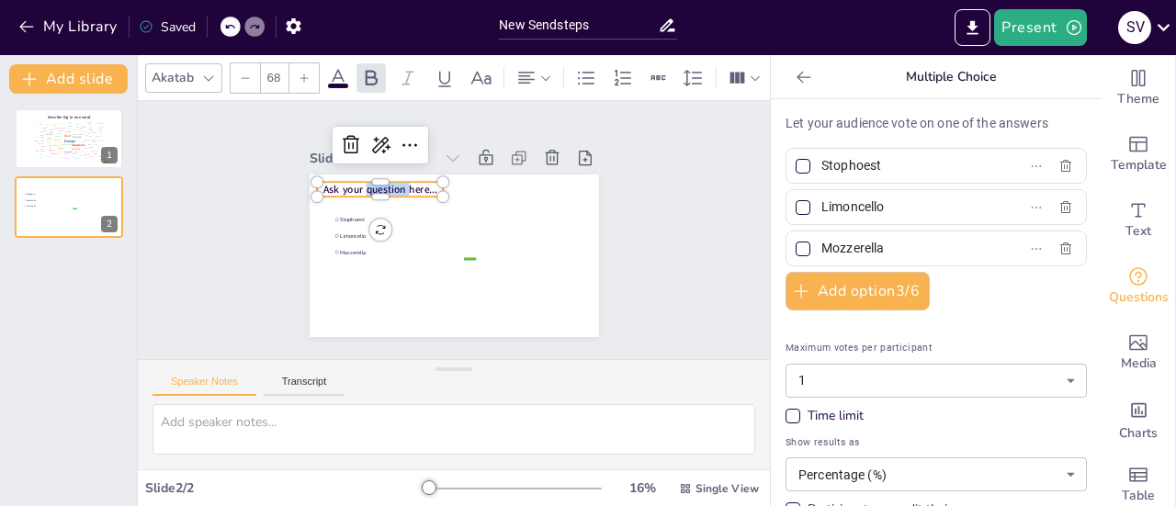
click at [384, 185] on span "Ask your question here..." at bounding box center [380, 189] width 114 height 14
click at [211, 78] on div at bounding box center [208, 78] width 22 height 22
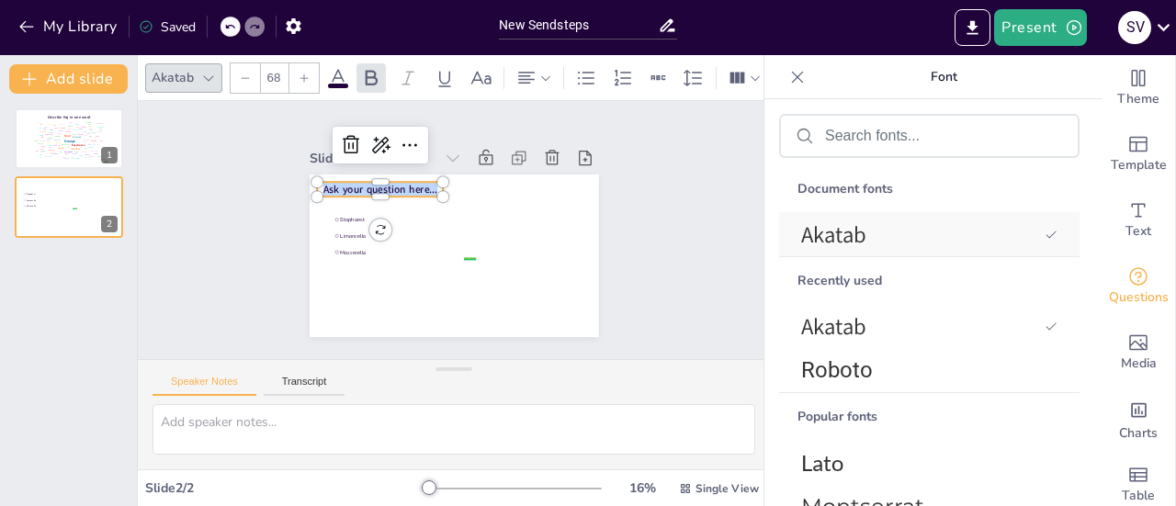
click at [839, 227] on span "Akatab" at bounding box center [919, 235] width 236 height 30
click at [1112, 207] on div "Text" at bounding box center [1137, 220] width 73 height 66
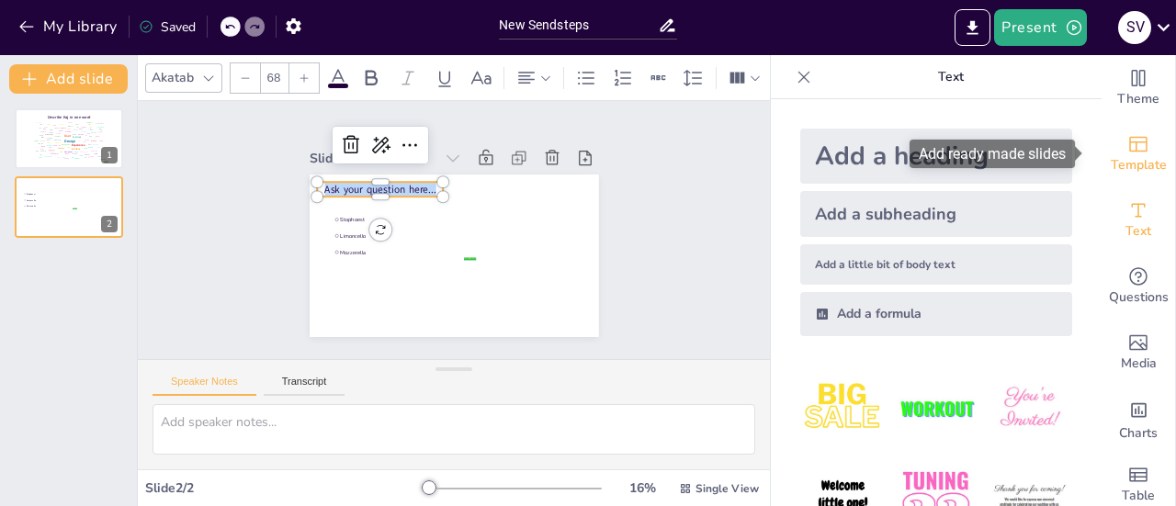
click at [1106, 150] on div "Template" at bounding box center [1137, 154] width 73 height 66
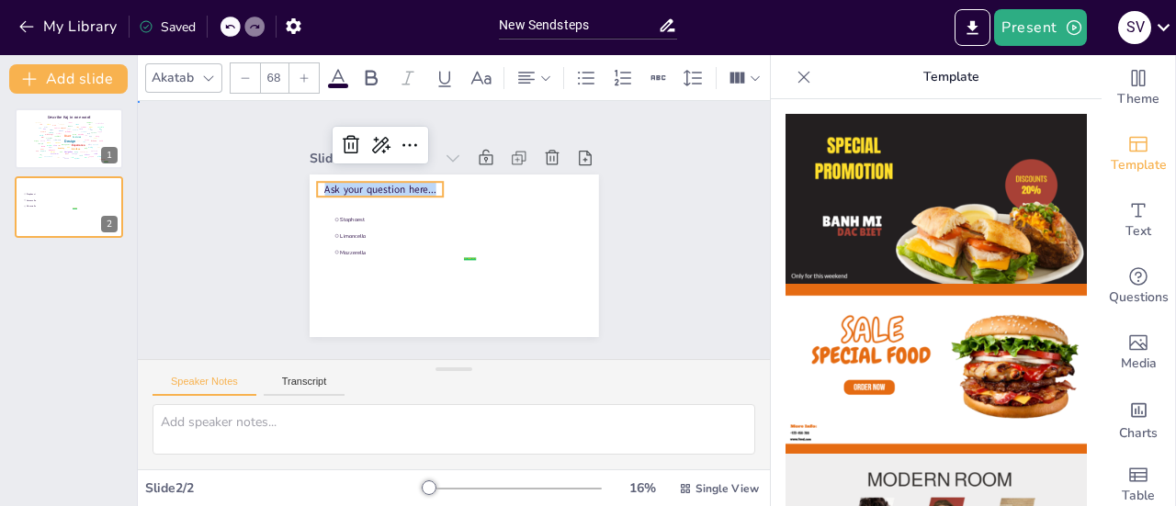
click at [643, 205] on div "Slide 1 false | editor Design User Experience Interface Features Navigation Usa…" at bounding box center [454, 230] width 632 height 258
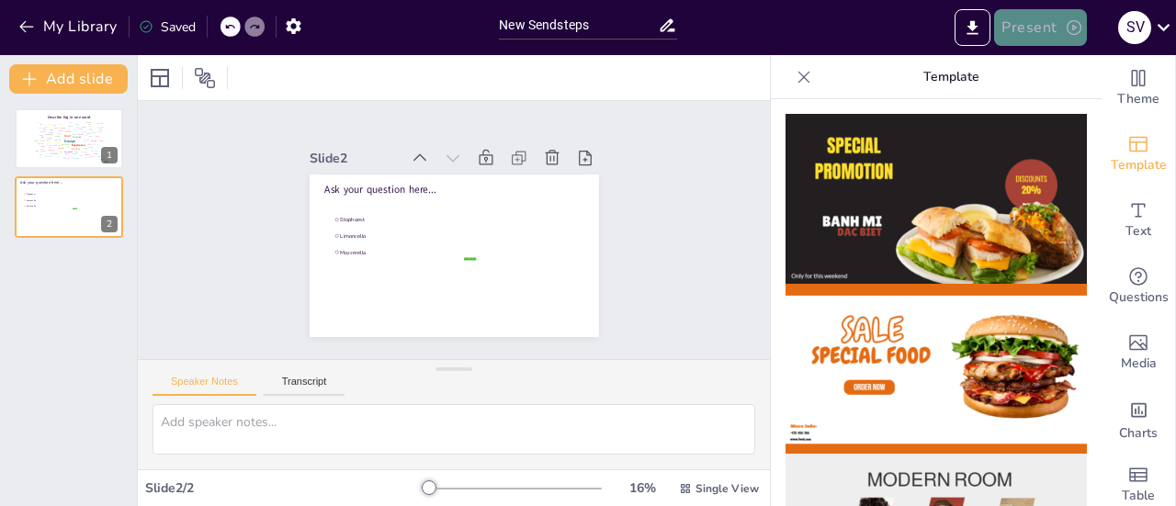
click at [1074, 34] on icon "button" at bounding box center [1073, 27] width 15 height 15
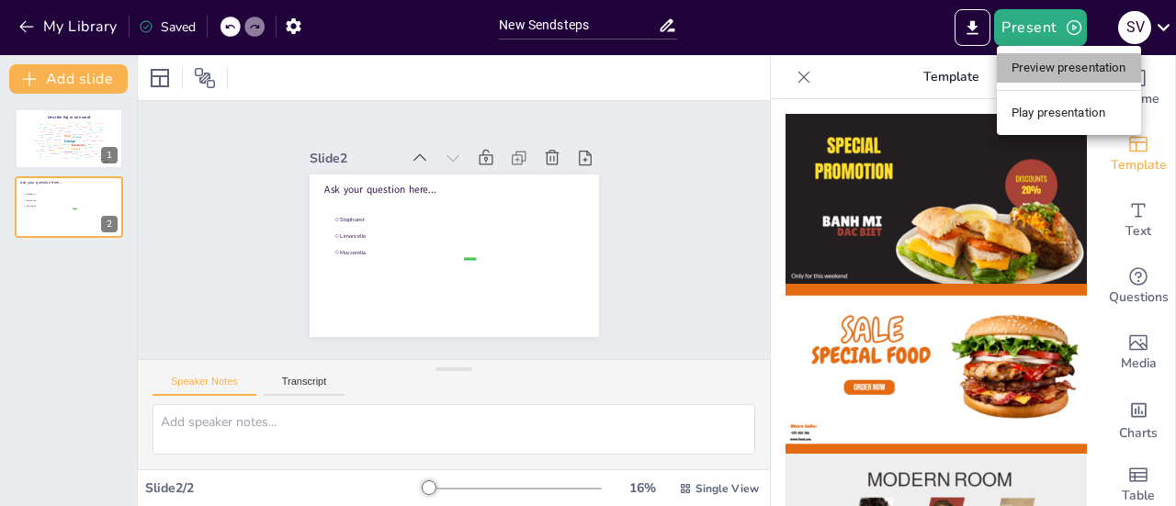
click at [1059, 54] on li "Preview presentation" at bounding box center [1068, 67] width 144 height 29
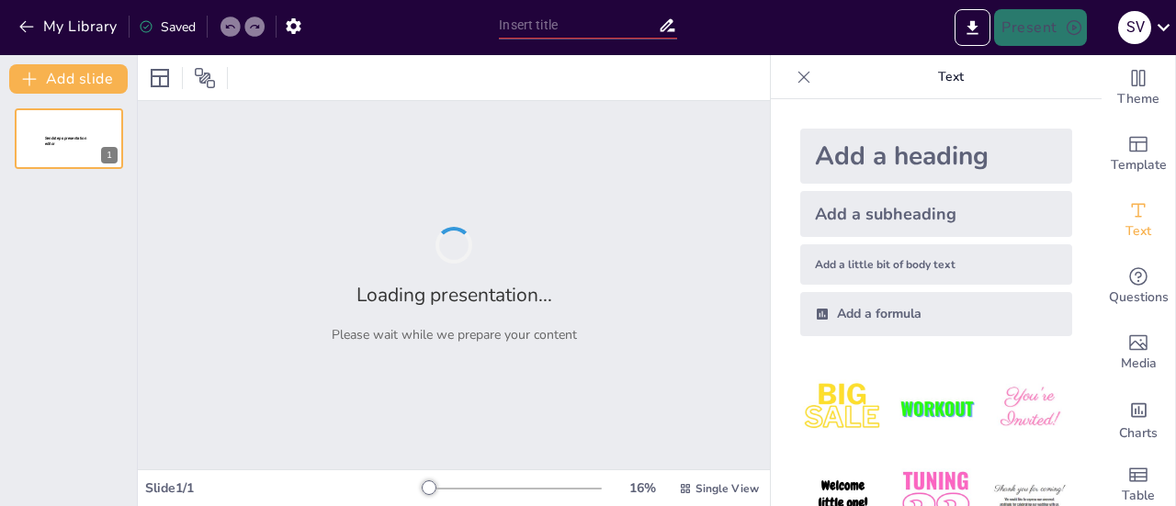
type input "New Sendsteps"
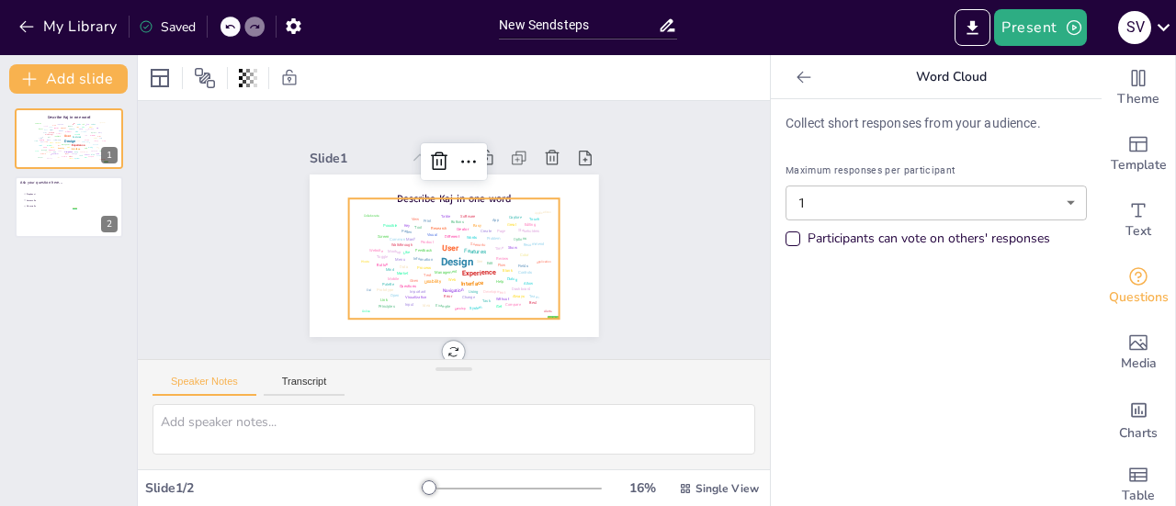
click at [431, 252] on div "Design" at bounding box center [443, 260] width 35 height 25
click at [68, 231] on div at bounding box center [69, 207] width 110 height 62
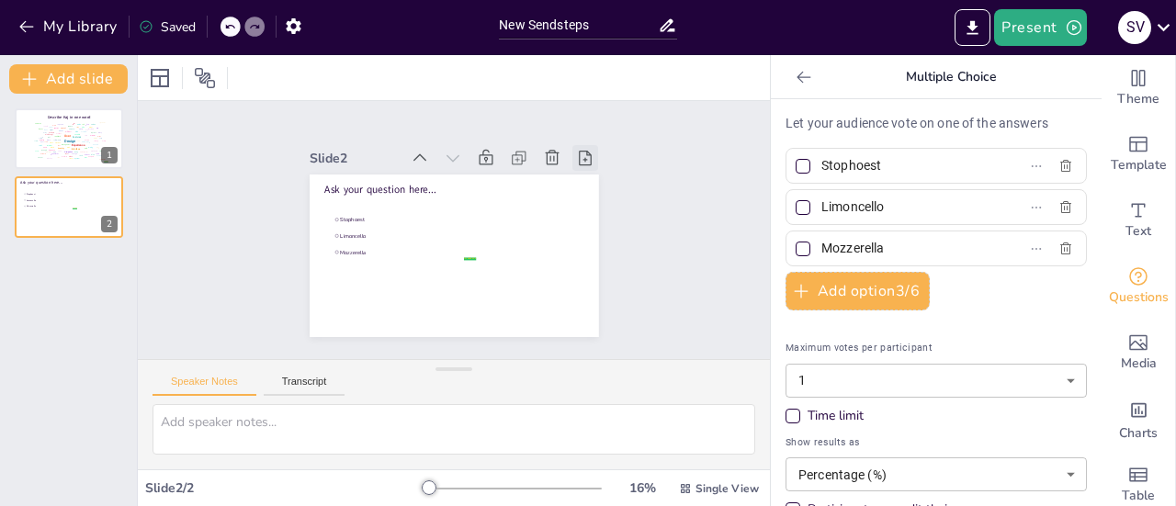
click at [577, 281] on icon at bounding box center [590, 294] width 26 height 26
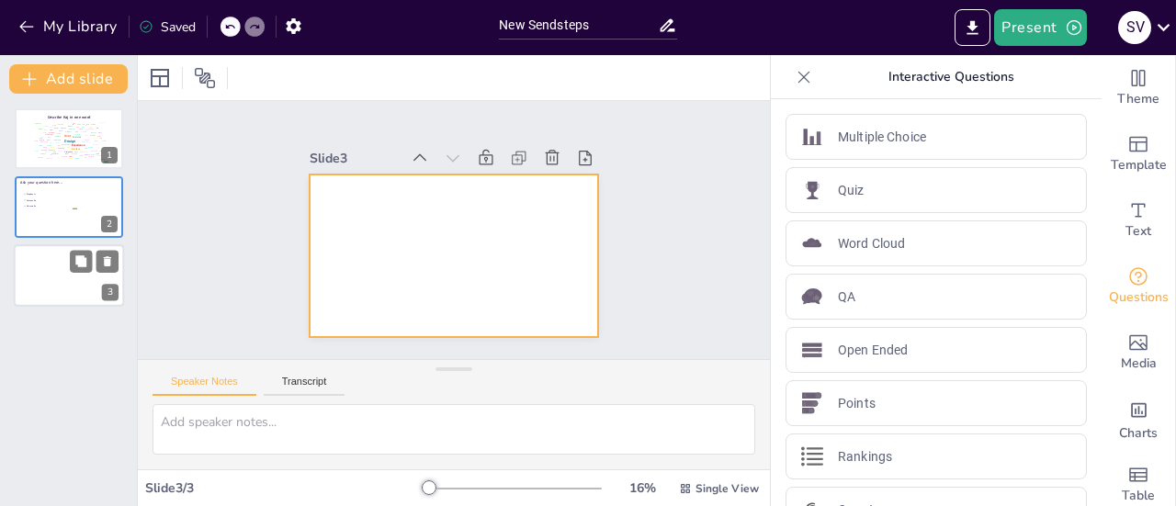
click at [73, 293] on div at bounding box center [69, 275] width 110 height 62
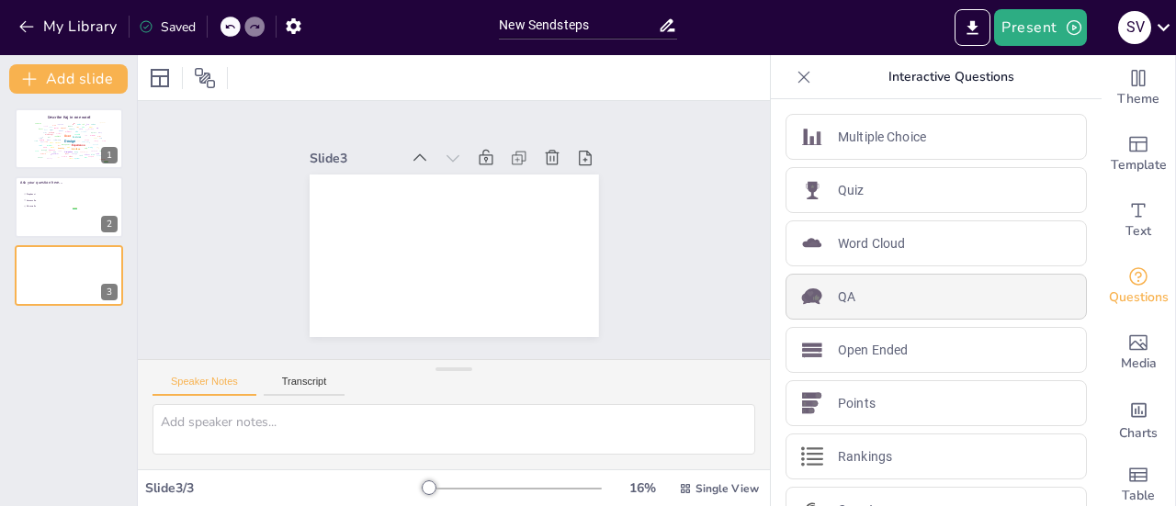
click at [847, 292] on div "QA" at bounding box center [935, 297] width 301 height 46
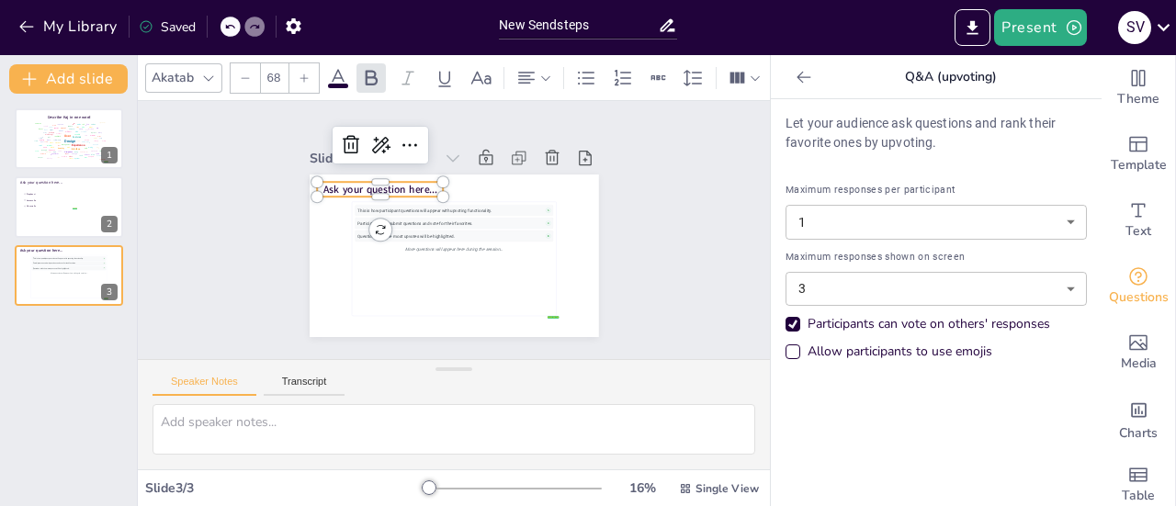
click at [488, 186] on span "Ask your question here..." at bounding box center [495, 156] width 14 height 114
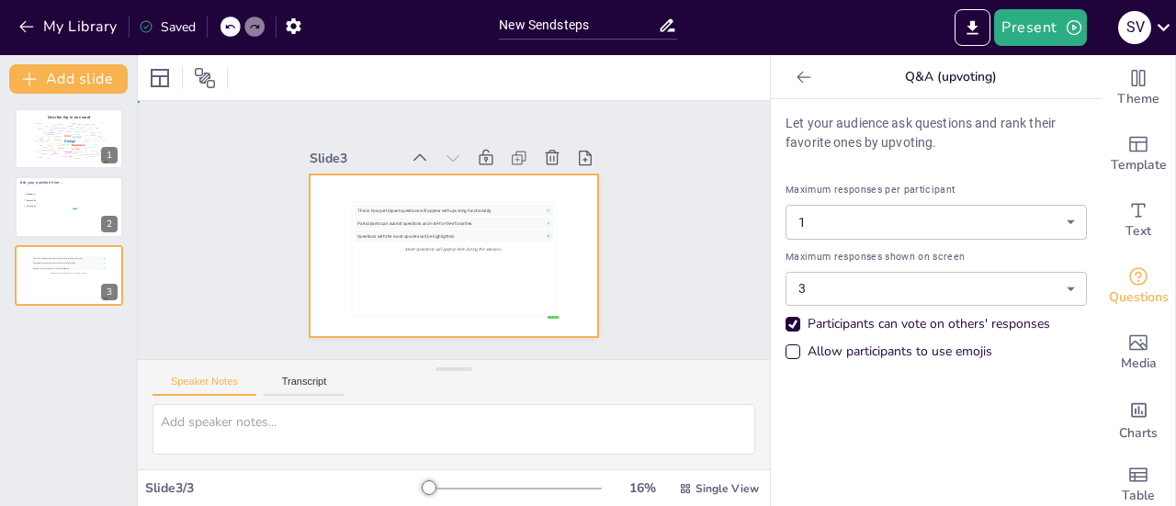
click at [368, 186] on div at bounding box center [467, 252] width 332 height 286
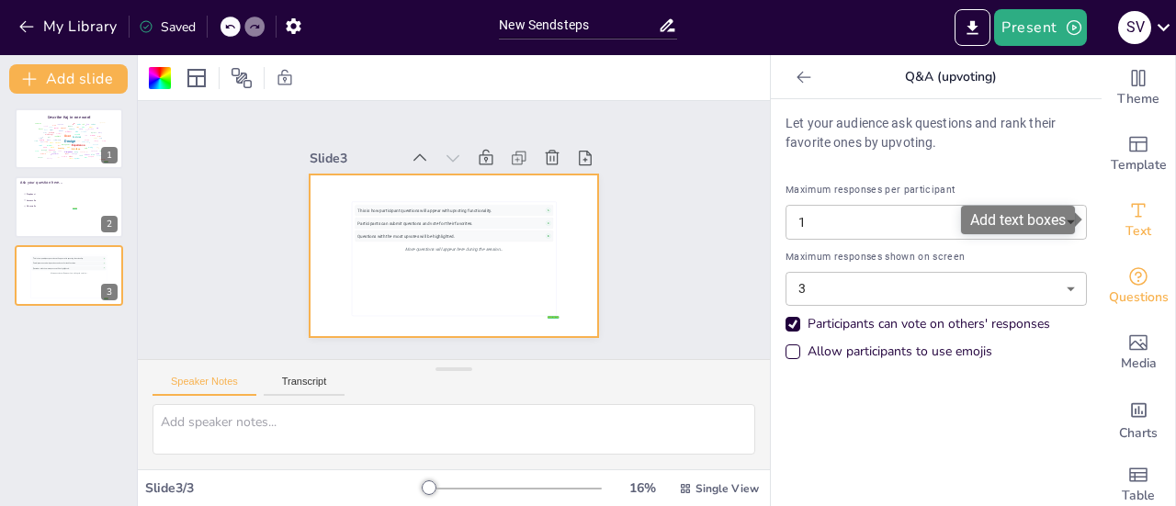
click at [1149, 225] on div "Text" at bounding box center [1137, 220] width 73 height 66
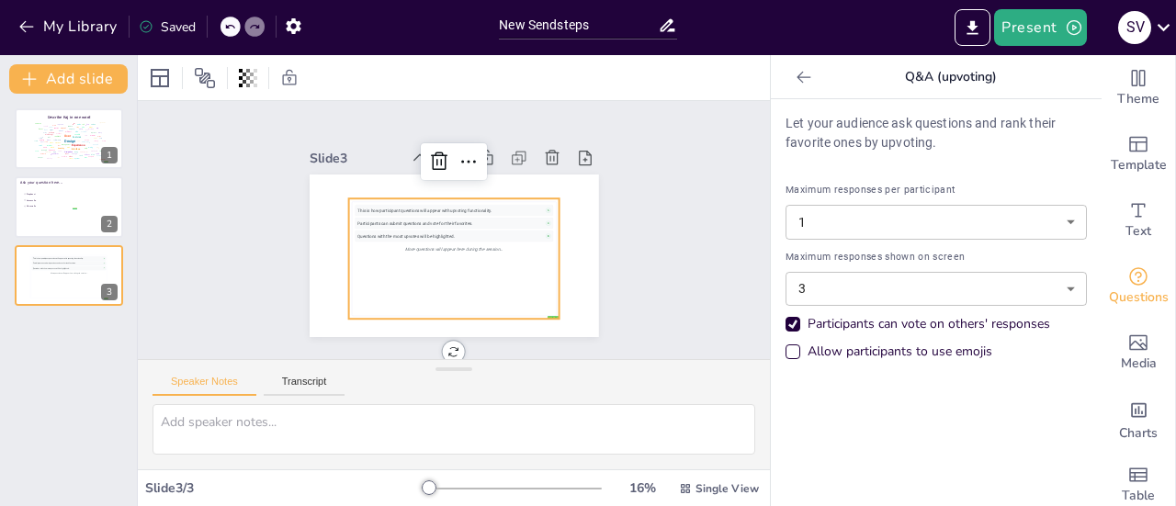
click at [418, 232] on div "Questions with the most upvotes will be highlighted. 8" at bounding box center [452, 236] width 192 height 72
click at [1127, 210] on icon "Add text boxes" at bounding box center [1138, 210] width 22 height 22
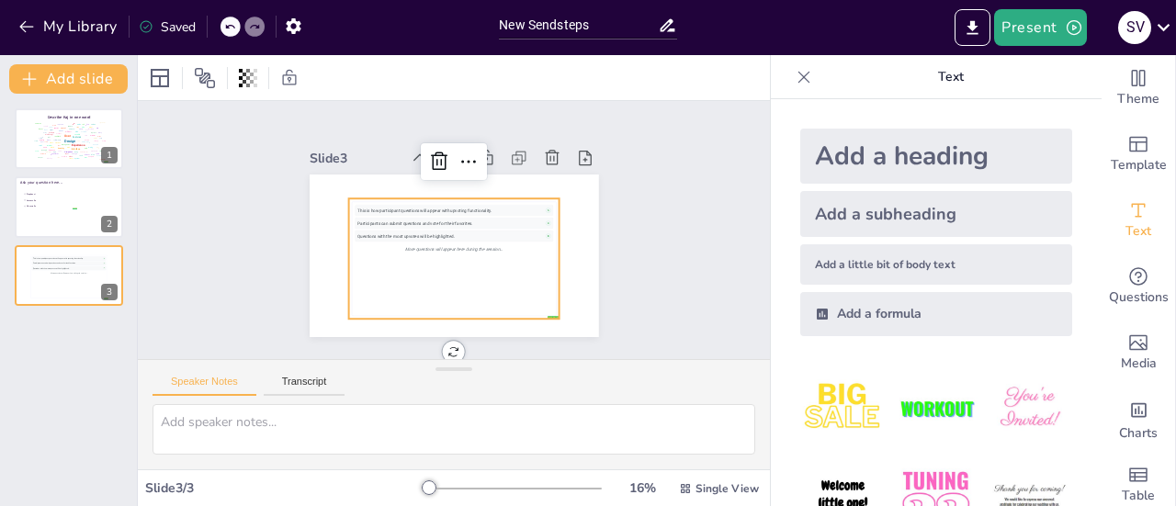
click at [869, 139] on div "Add a heading" at bounding box center [936, 156] width 272 height 55
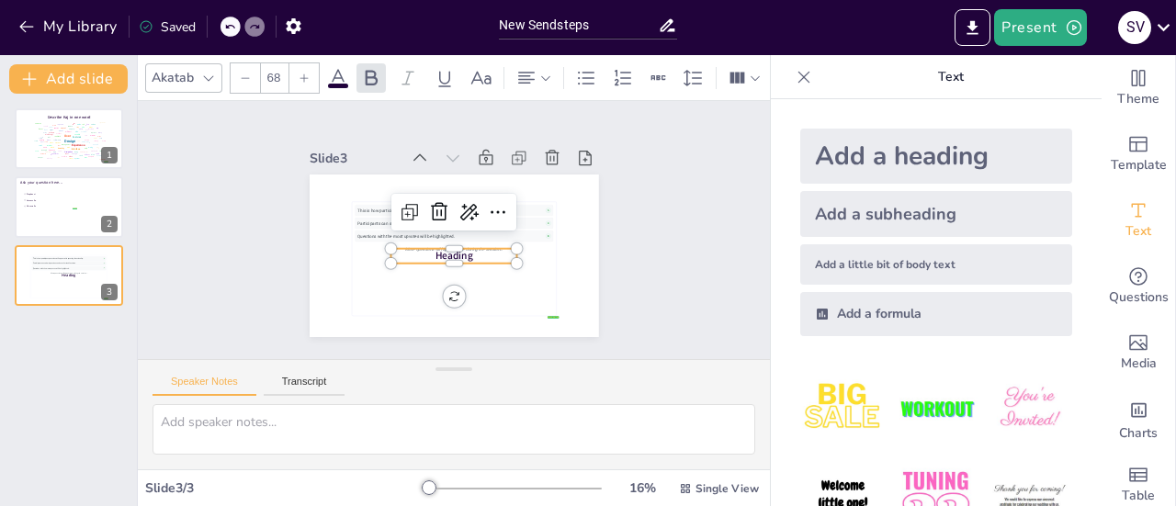
click at [416, 245] on p "Heading" at bounding box center [443, 253] width 121 height 64
click at [437, 245] on span "Heading" at bounding box center [442, 254] width 39 height 28
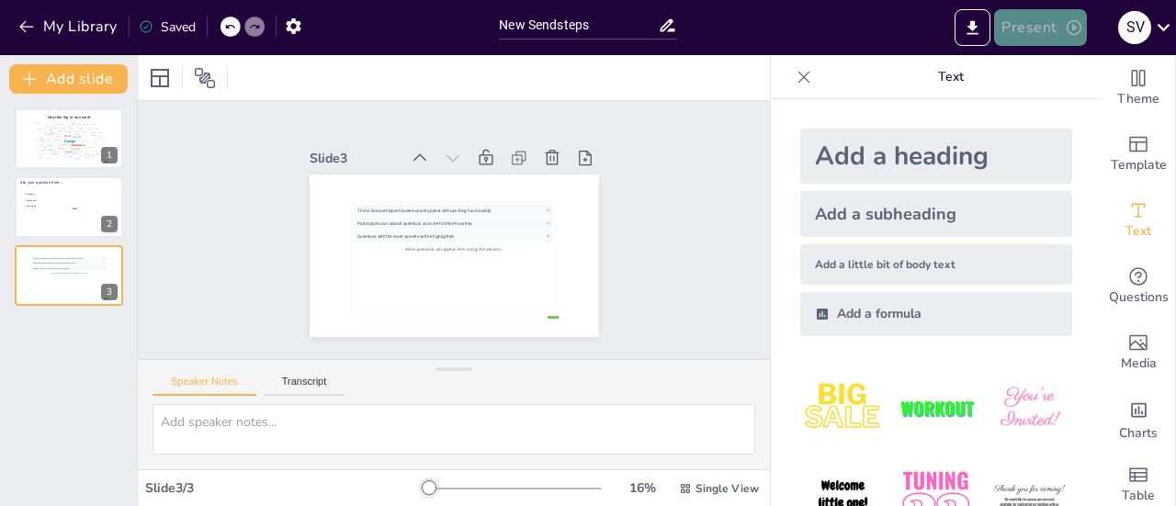
click at [1008, 28] on button "Present" at bounding box center [1040, 27] width 92 height 37
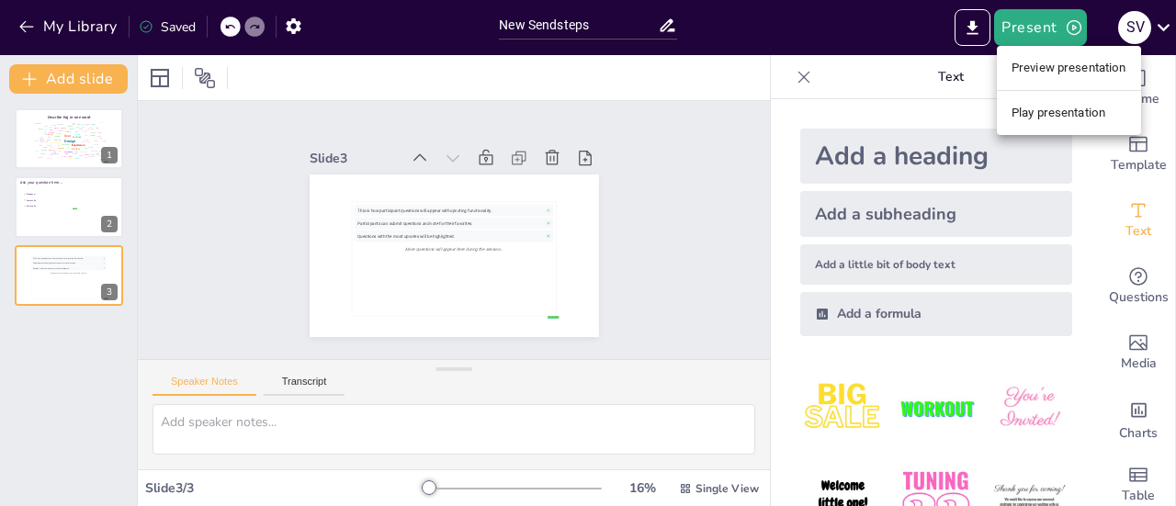
click at [432, 235] on div at bounding box center [588, 253] width 1176 height 506
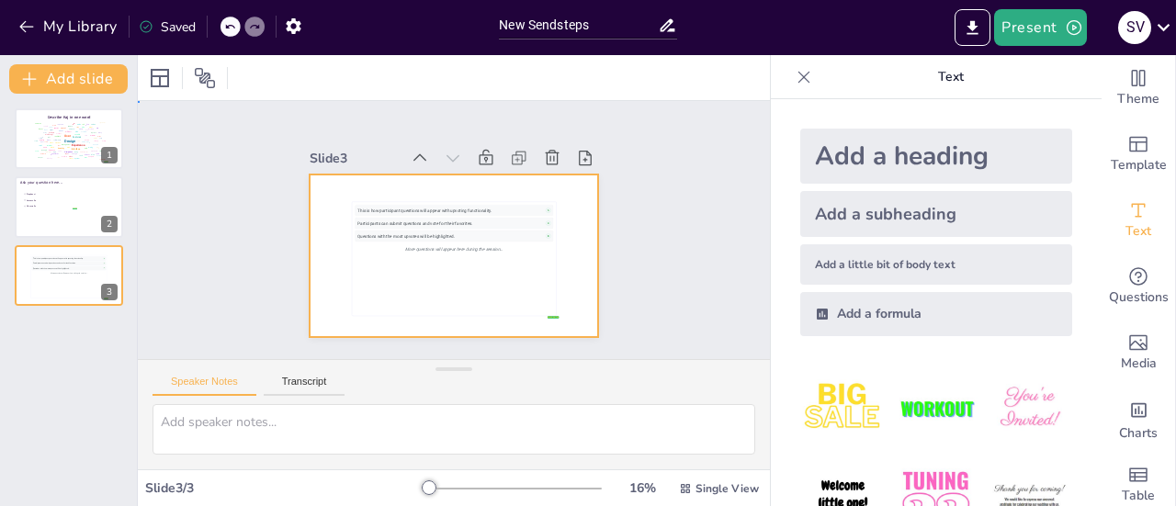
click at [393, 187] on div at bounding box center [448, 256] width 317 height 220
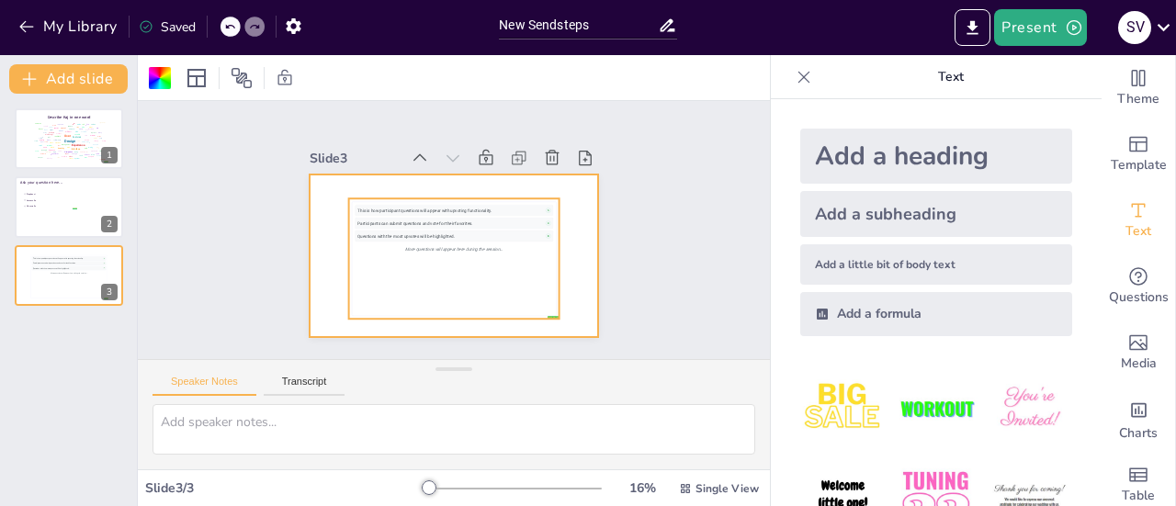
click at [408, 260] on div "This is how participant questions will appear with upvoting functionality. 5 Pa…" at bounding box center [450, 259] width 208 height 128
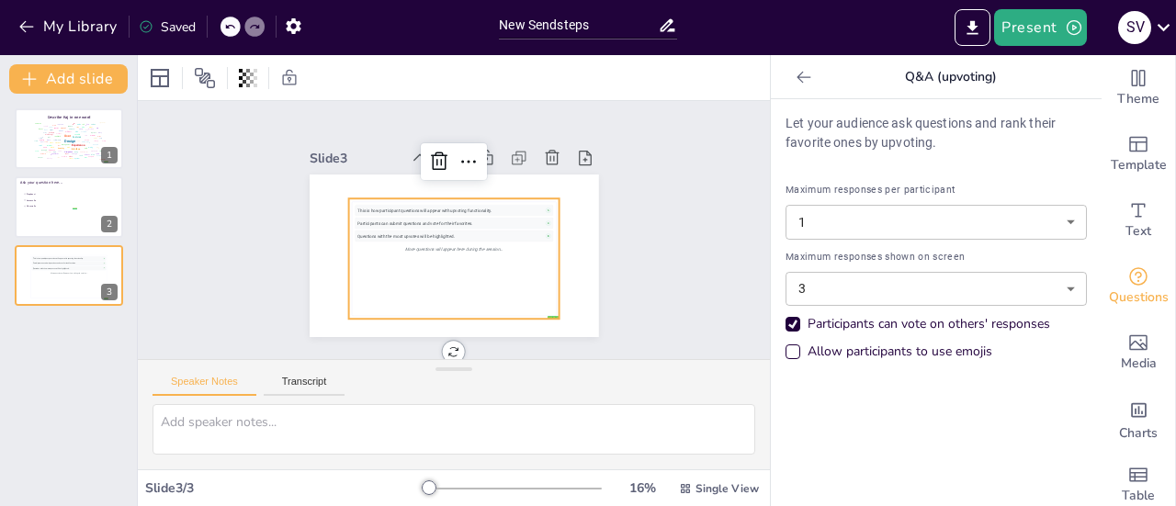
click at [408, 260] on div "This is how participant questions will appear with upvoting functionality. 5 Pa…" at bounding box center [448, 258] width 216 height 147
click at [1036, 30] on button "Present" at bounding box center [1040, 27] width 92 height 37
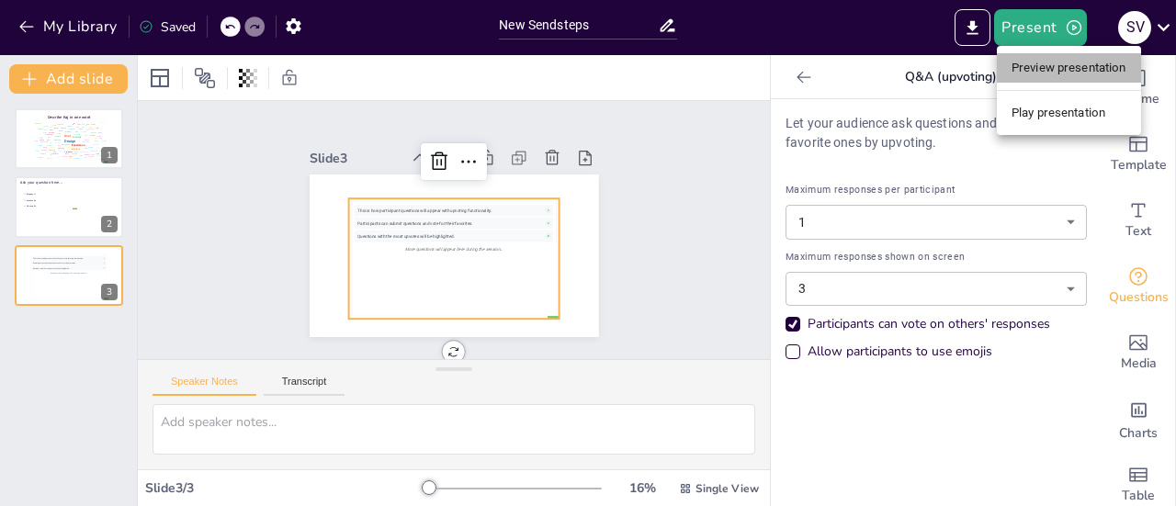
click at [1043, 56] on li "Preview presentation" at bounding box center [1068, 67] width 144 height 29
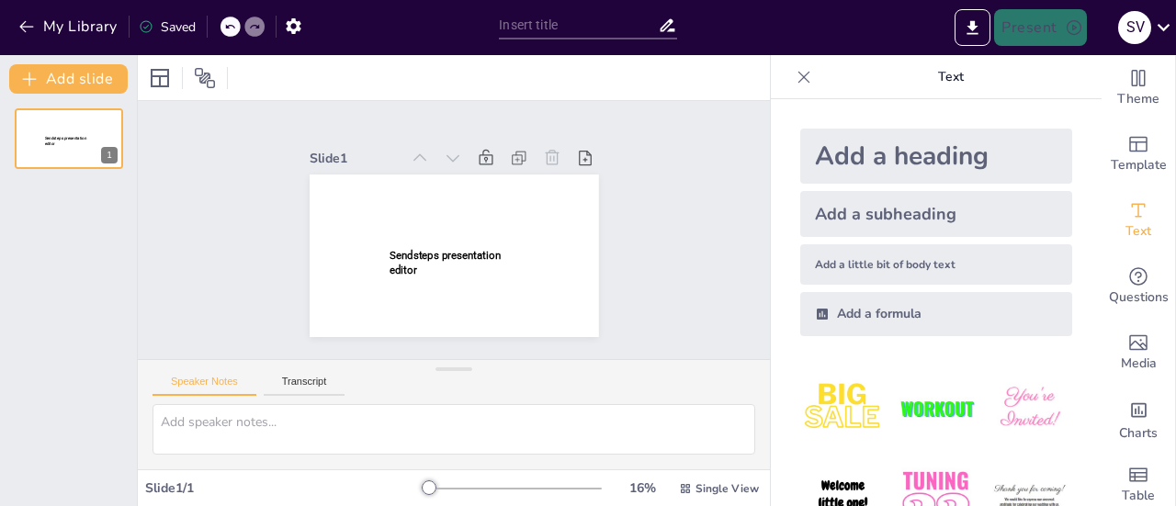
type input "New Sendsteps"
